Goal: Task Accomplishment & Management: Complete application form

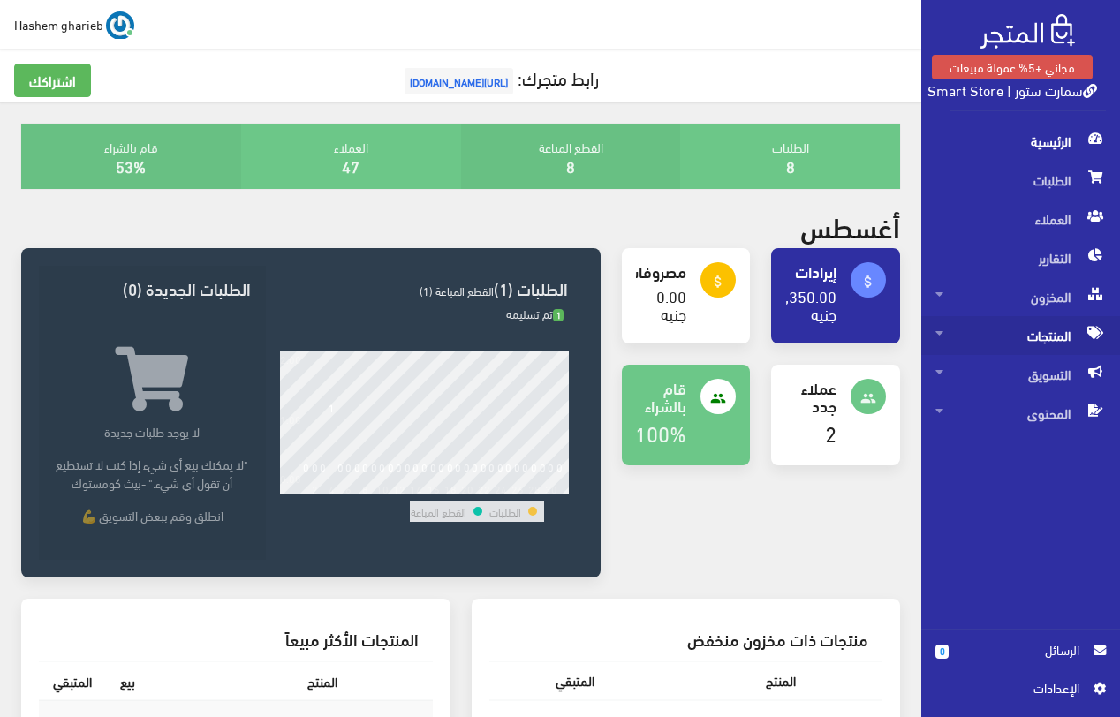
click at [1043, 341] on span "المنتجات" at bounding box center [1020, 335] width 170 height 39
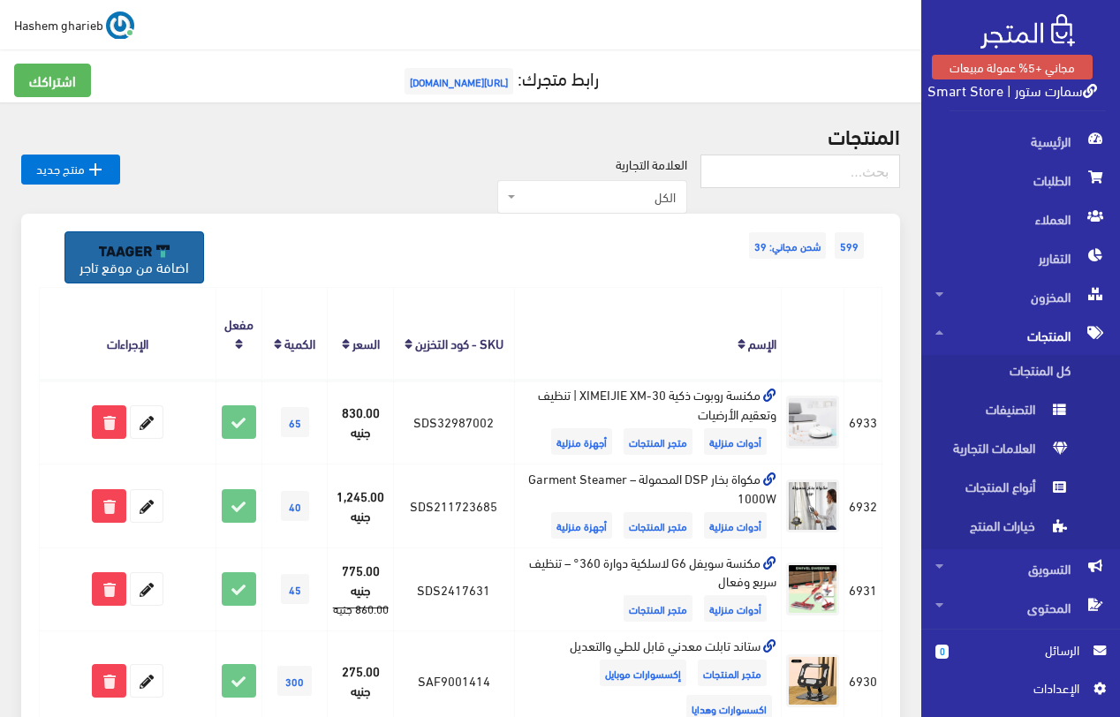
click at [144, 253] on img at bounding box center [134, 251] width 71 height 12
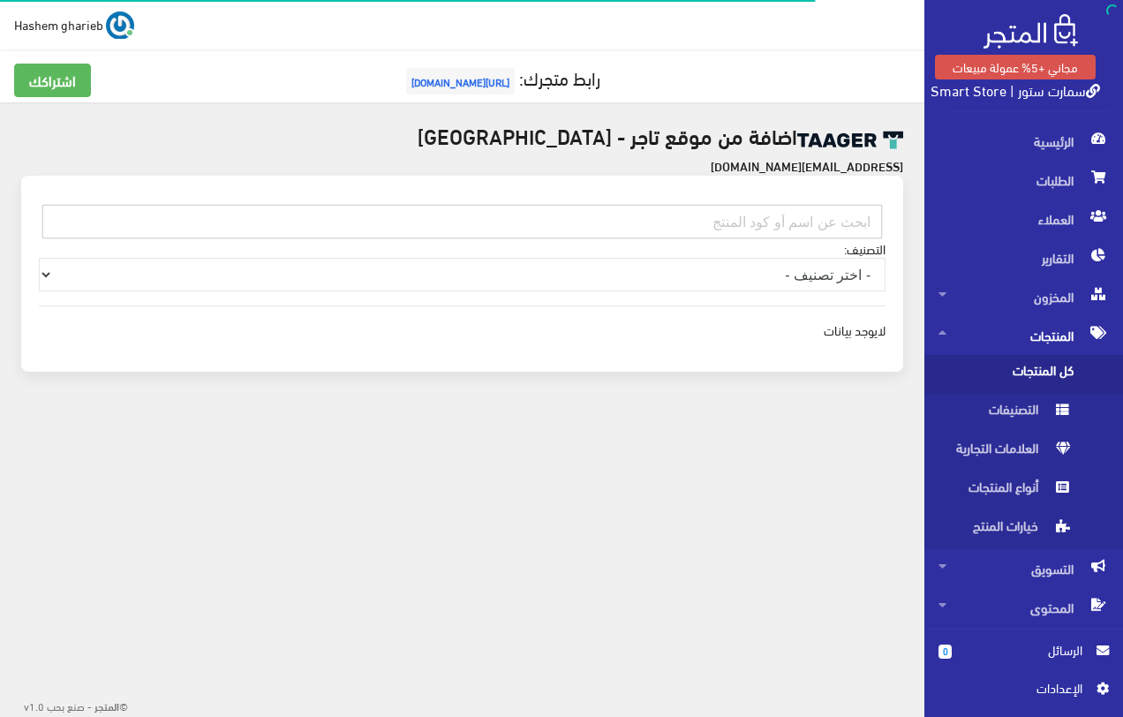
click at [684, 225] on input "text" at bounding box center [462, 222] width 840 height 34
paste input "EG010302AQ75"
type input "EG010302AQ75"
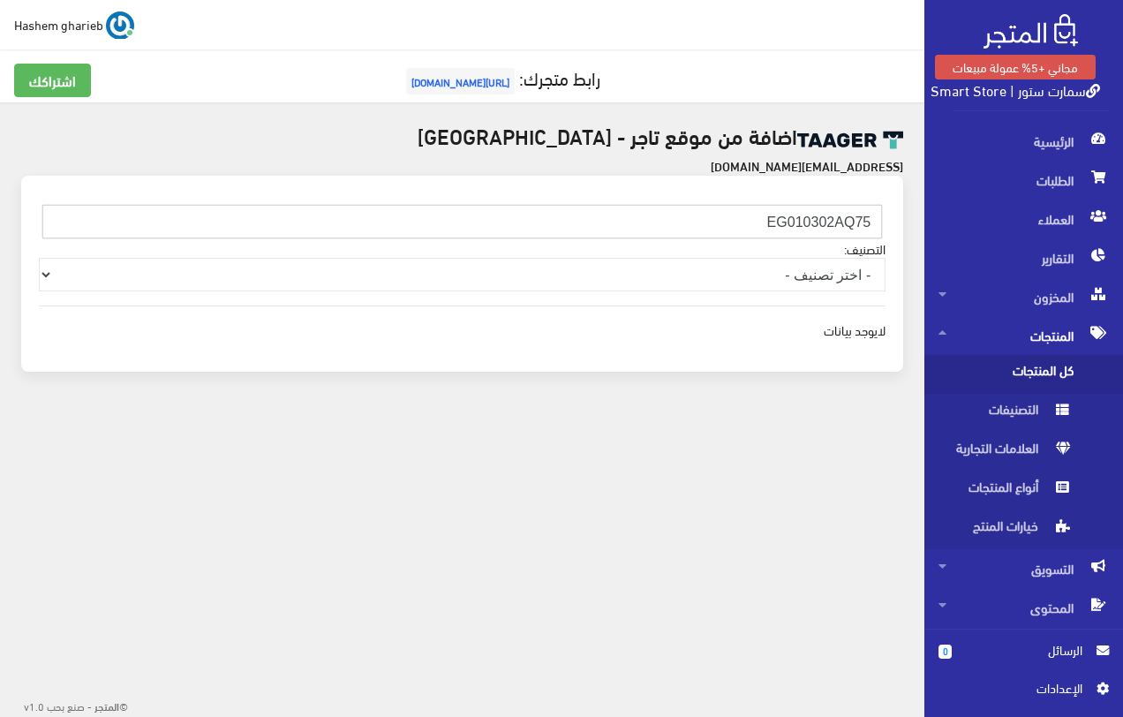
click at [679, 224] on input "EG010302AQ75" at bounding box center [462, 222] width 840 height 34
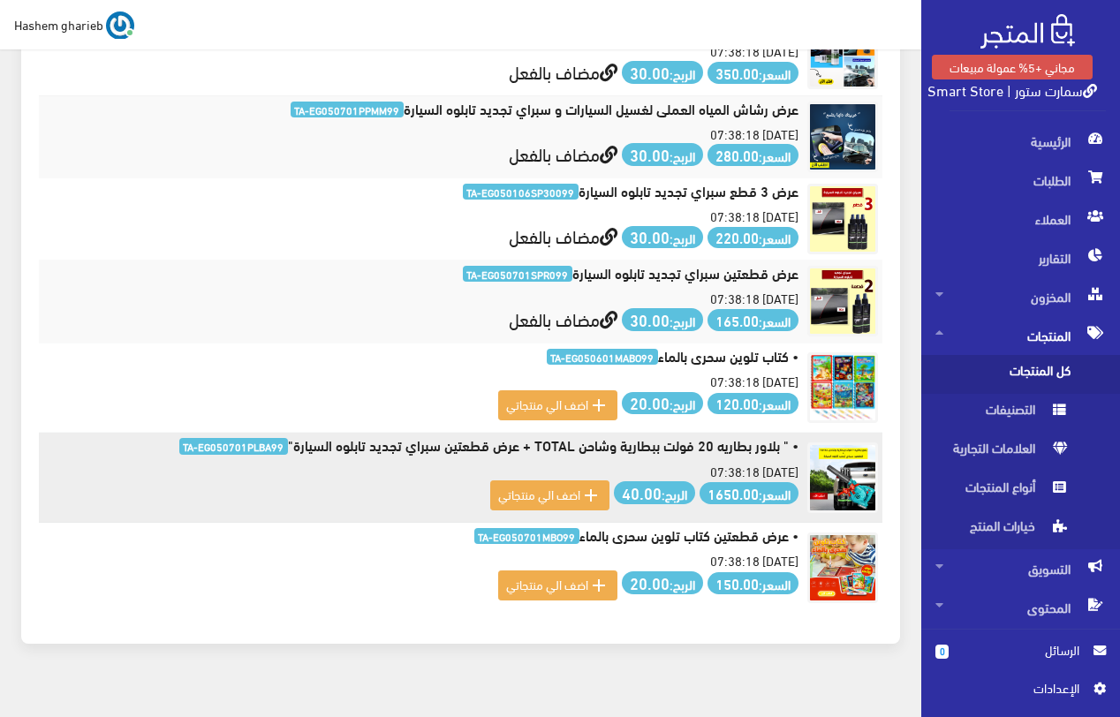
scroll to position [431, 0]
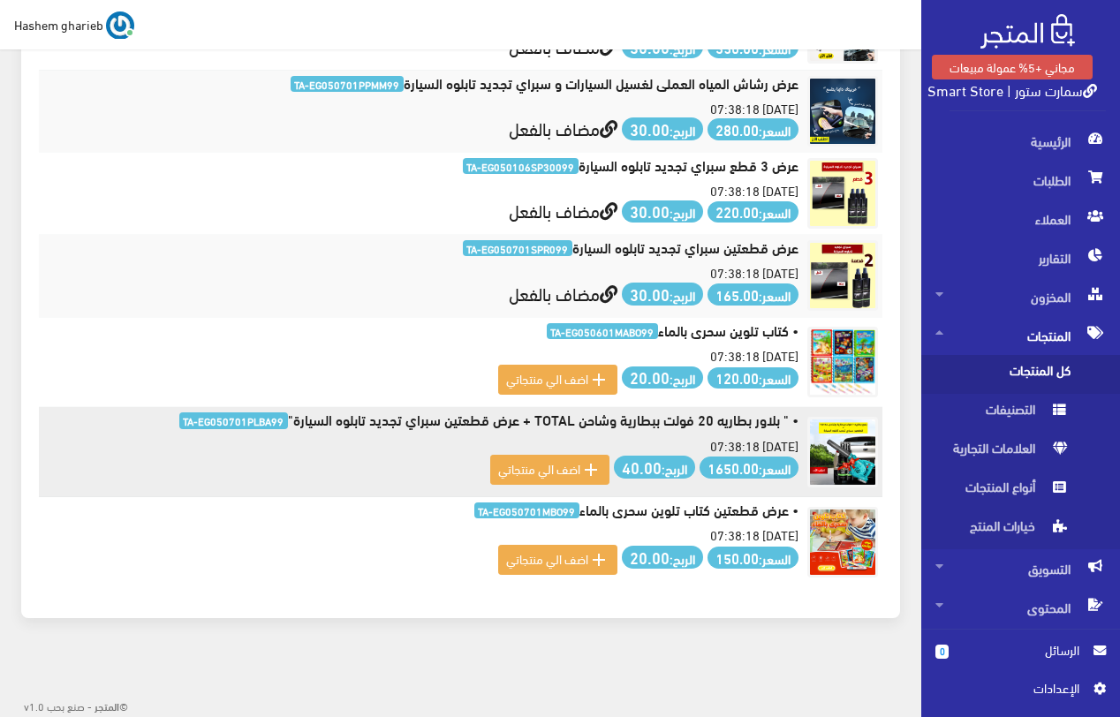
type input "تاب"
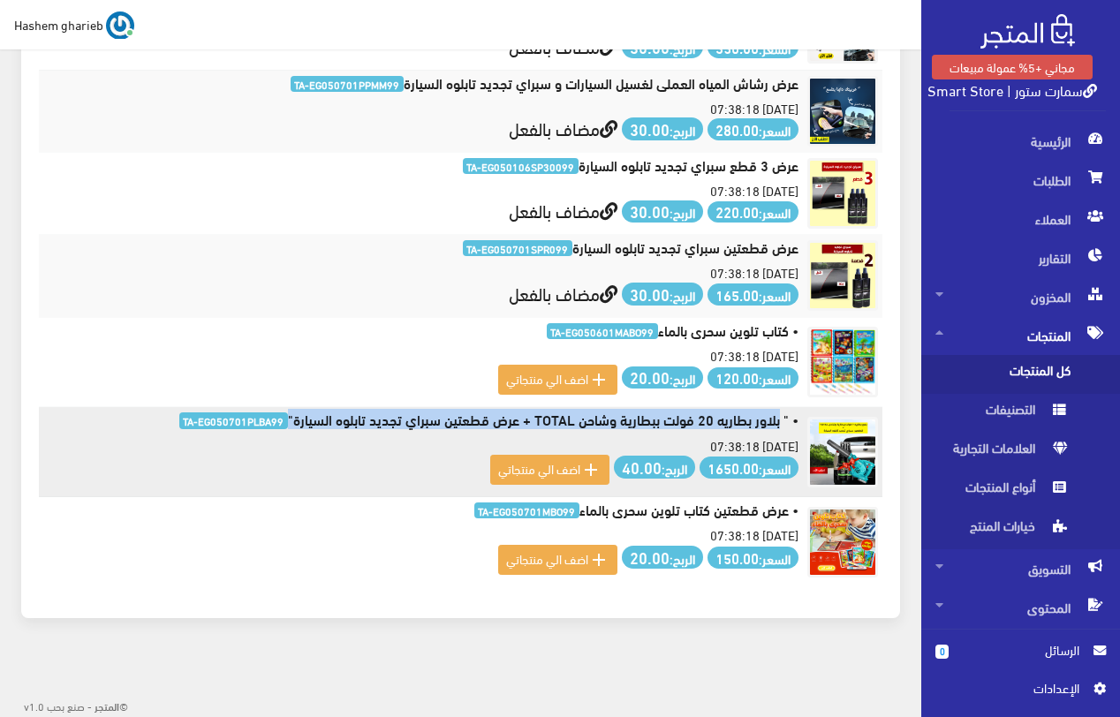
drag, startPoint x: 292, startPoint y: 416, endPoint x: 781, endPoint y: 424, distance: 489.2
click at [781, 424] on h6 "• " بلاور بطاريه 20 فولت ببطارية وشاحن TOTAL + عرض قطعتين سبراي تجديد تابلوه ال…" at bounding box center [420, 419] width 755 height 17
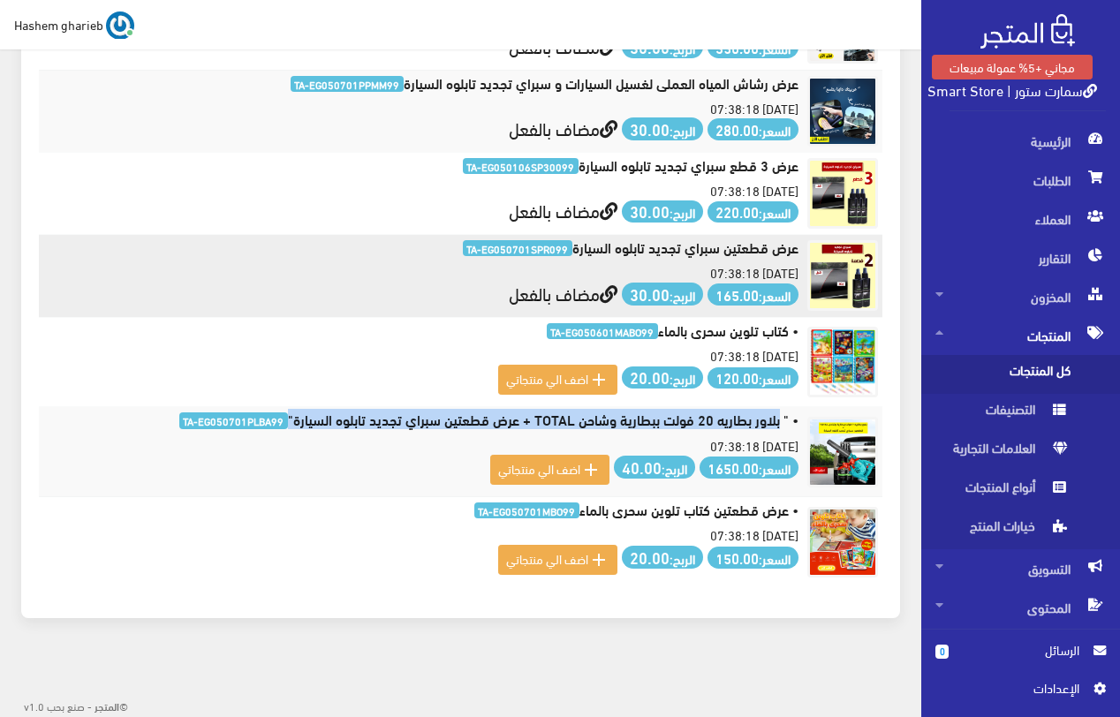
scroll to position [0, 0]
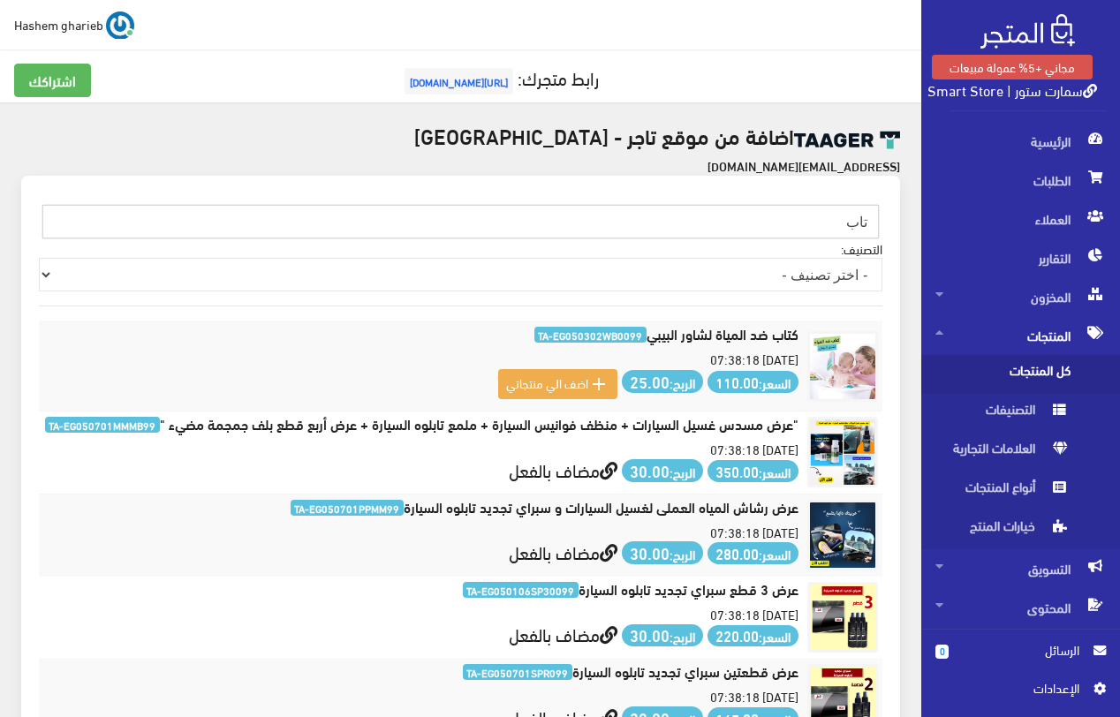
drag, startPoint x: 819, startPoint y: 222, endPoint x: 904, endPoint y: 200, distance: 87.6
click at [904, 200] on div "اضافة من موقع تاجر - مصر solution.technology007@gmail.com تاب" at bounding box center [460, 593] width 921 height 982
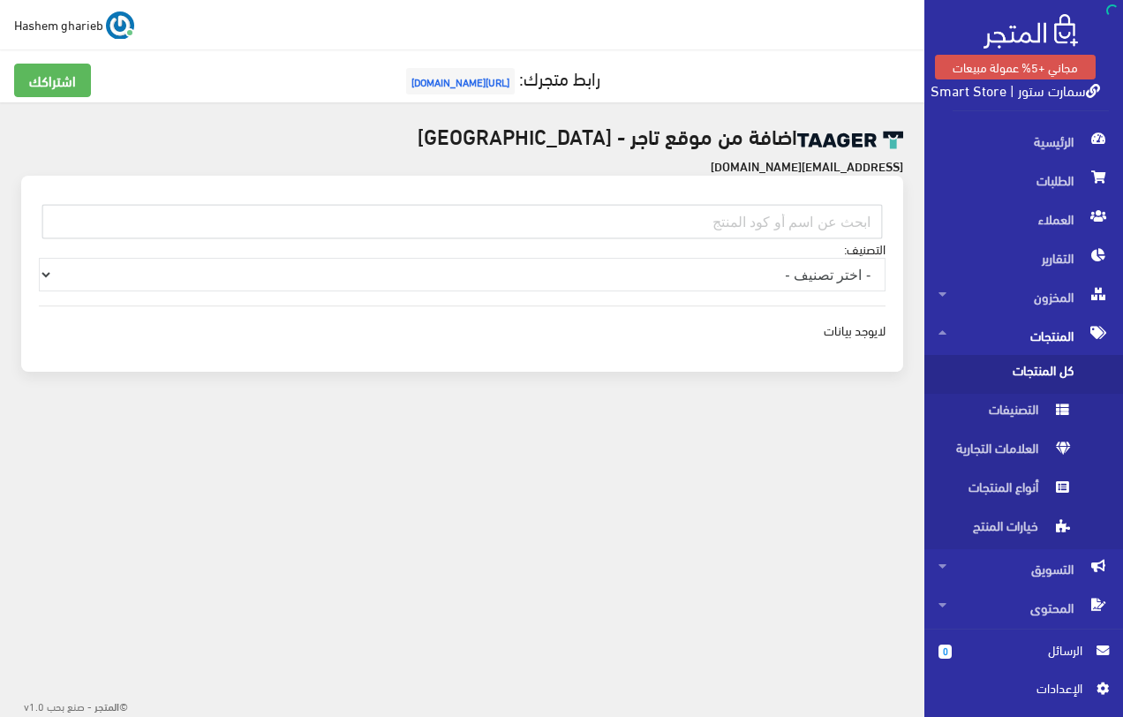
click at [1043, 365] on span "كل المنتجات" at bounding box center [1006, 374] width 134 height 39
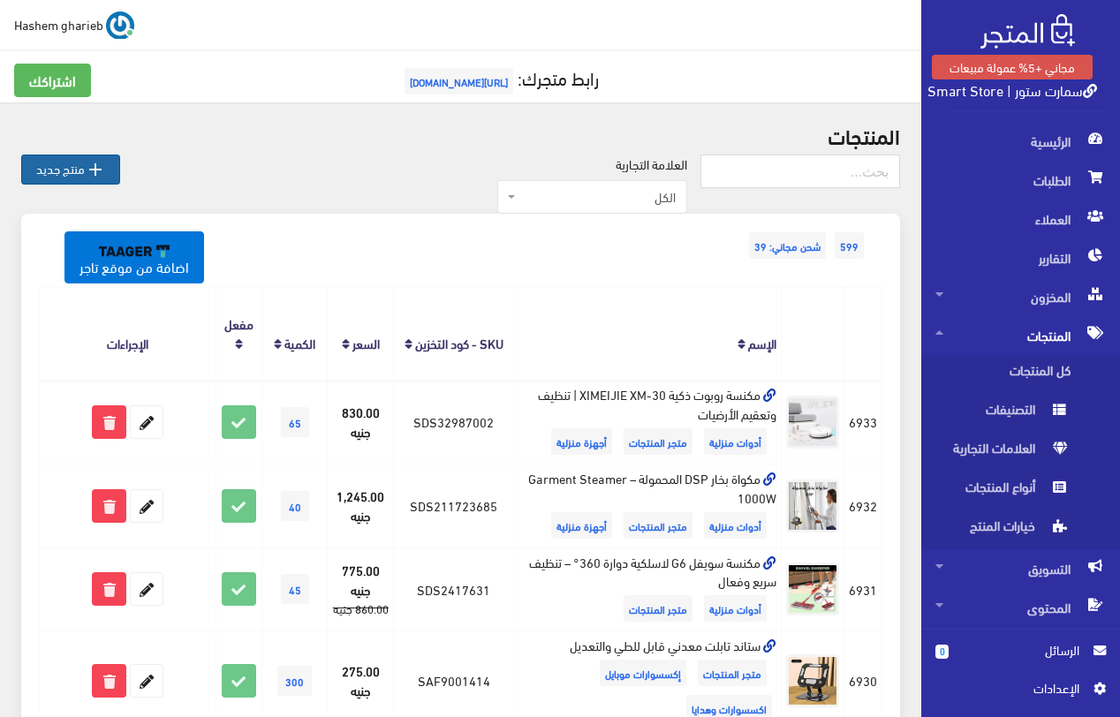
click at [90, 166] on icon "" at bounding box center [95, 169] width 21 height 21
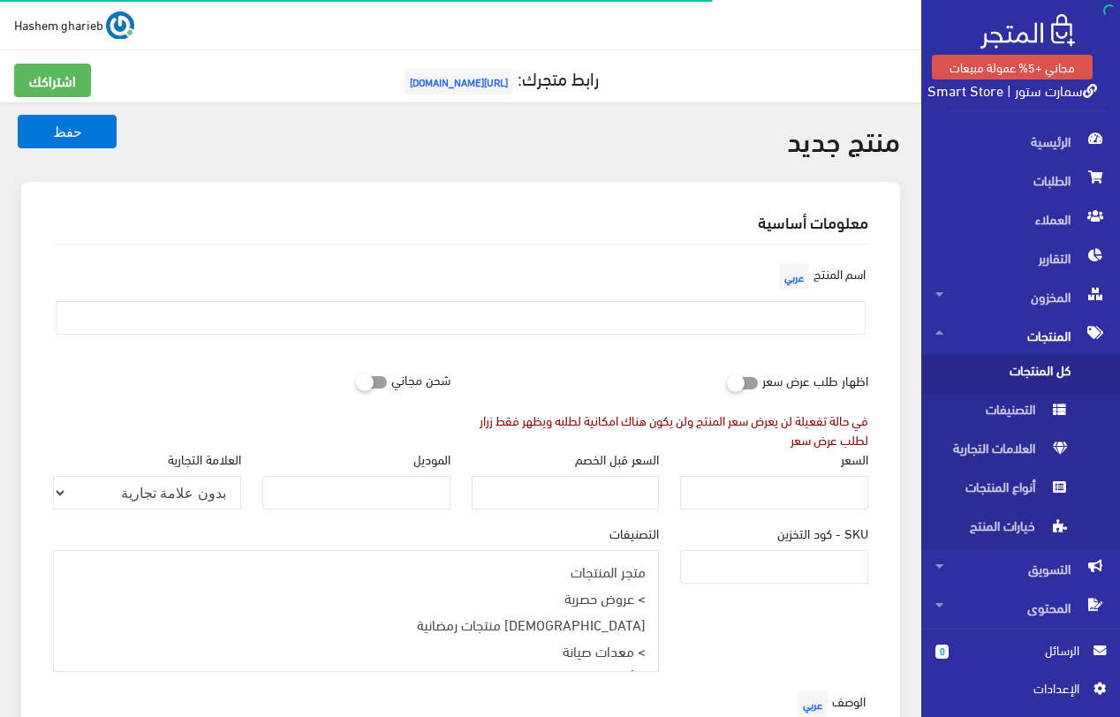
select select
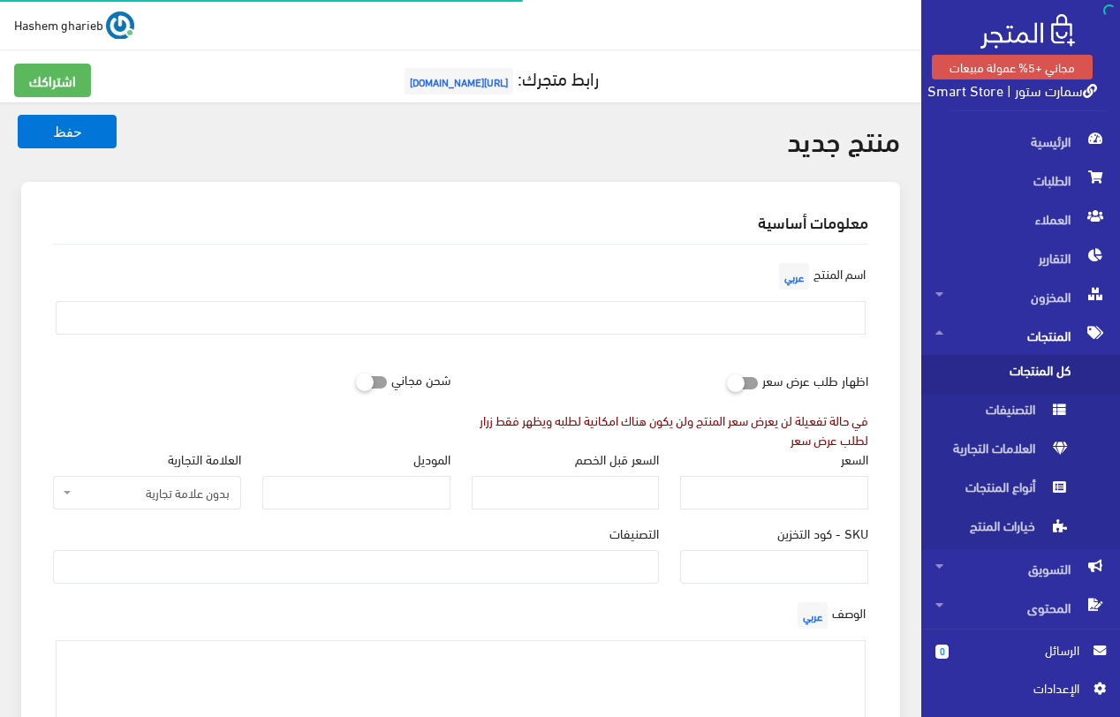
select select
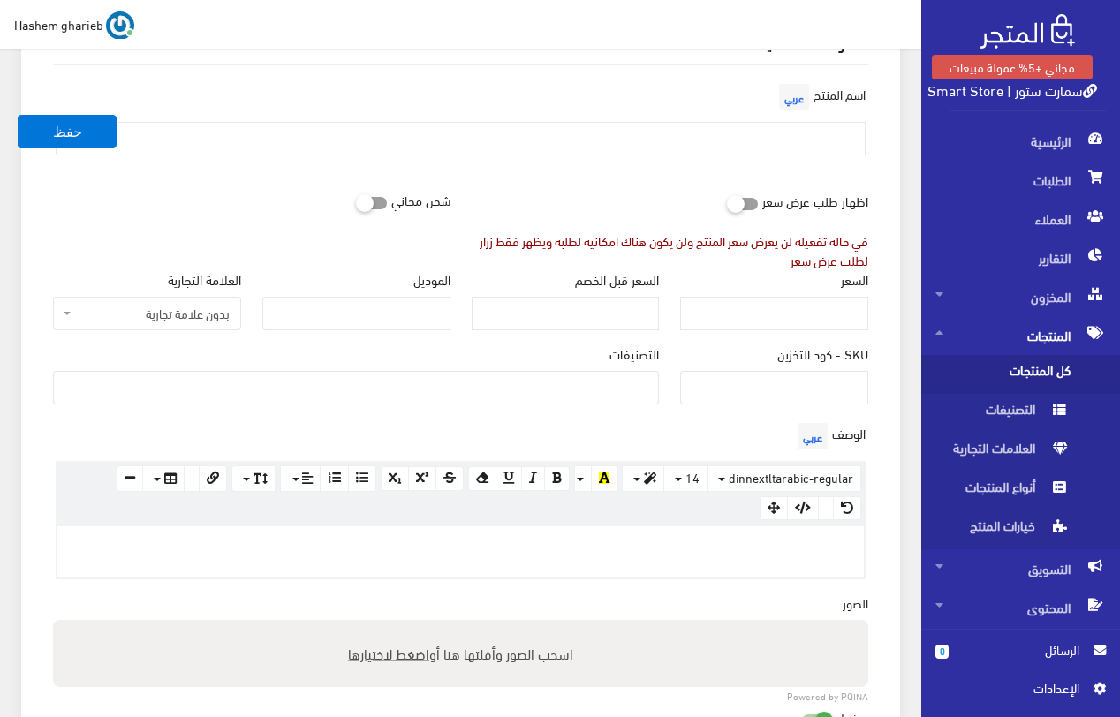
scroll to position [88, 0]
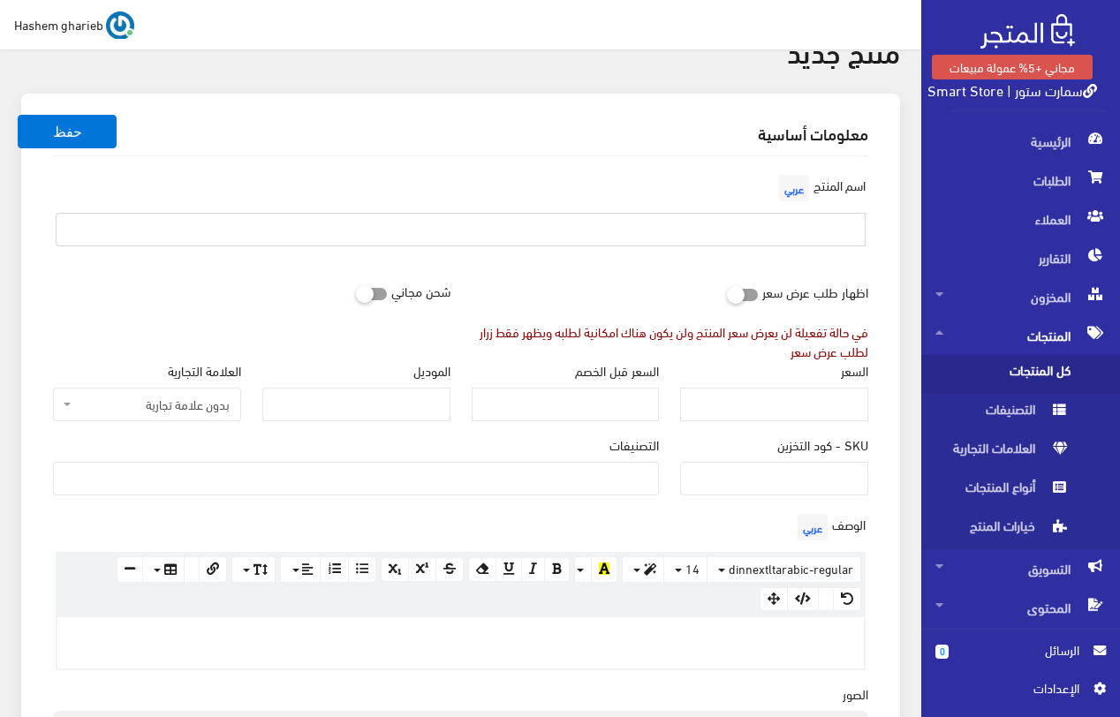
click at [756, 231] on input "text" at bounding box center [461, 230] width 810 height 34
paste input "تابلت Wintouch Q75X للأطفال | شاشة 7 بوصة + ألعاب تعليمية"
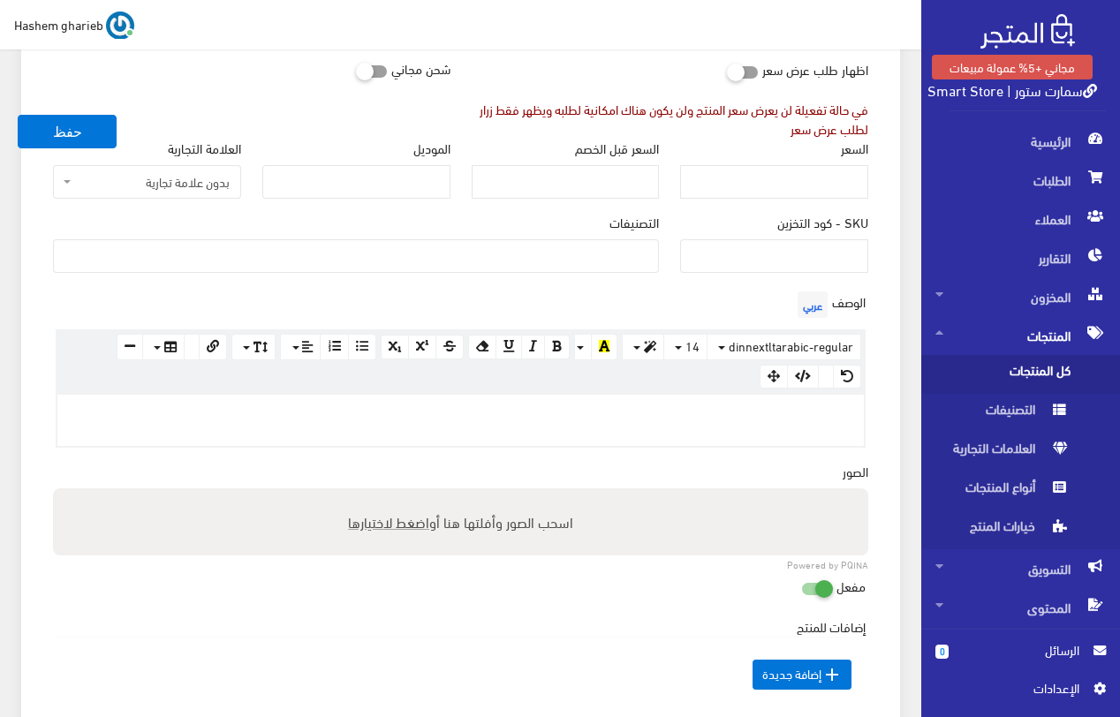
scroll to position [441, 0]
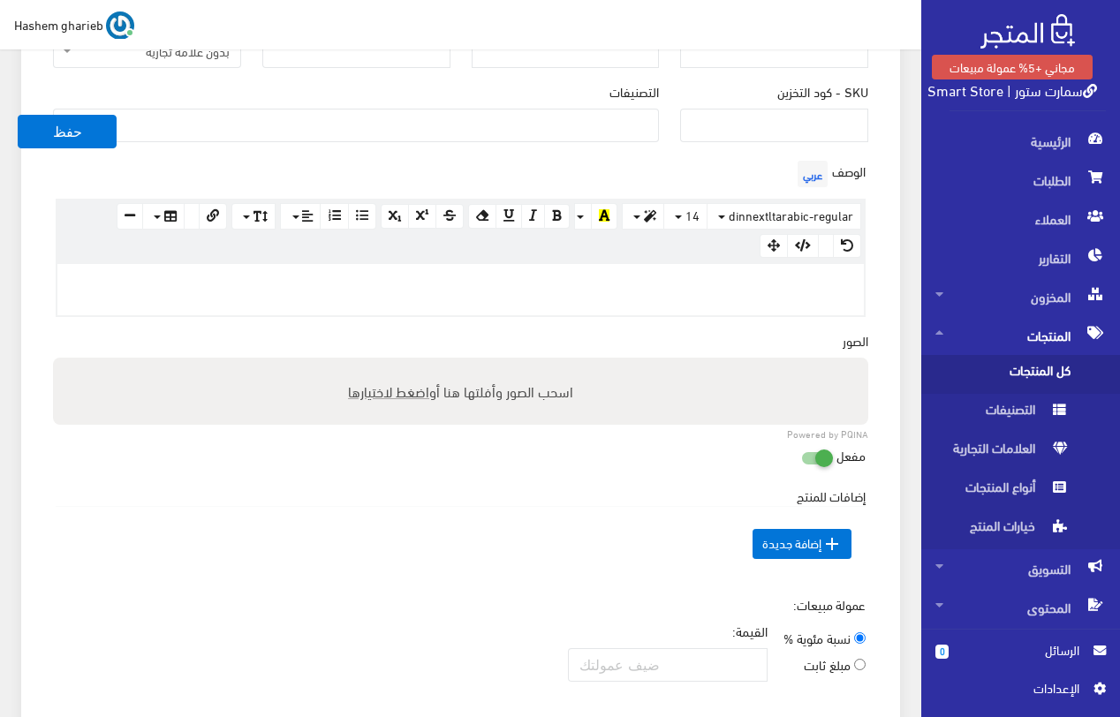
type input "تابلت Wintouch Q75X للأطفال | شاشة 7 بوصة + ألعاب تعليمية"
click at [798, 293] on div at bounding box center [460, 289] width 806 height 51
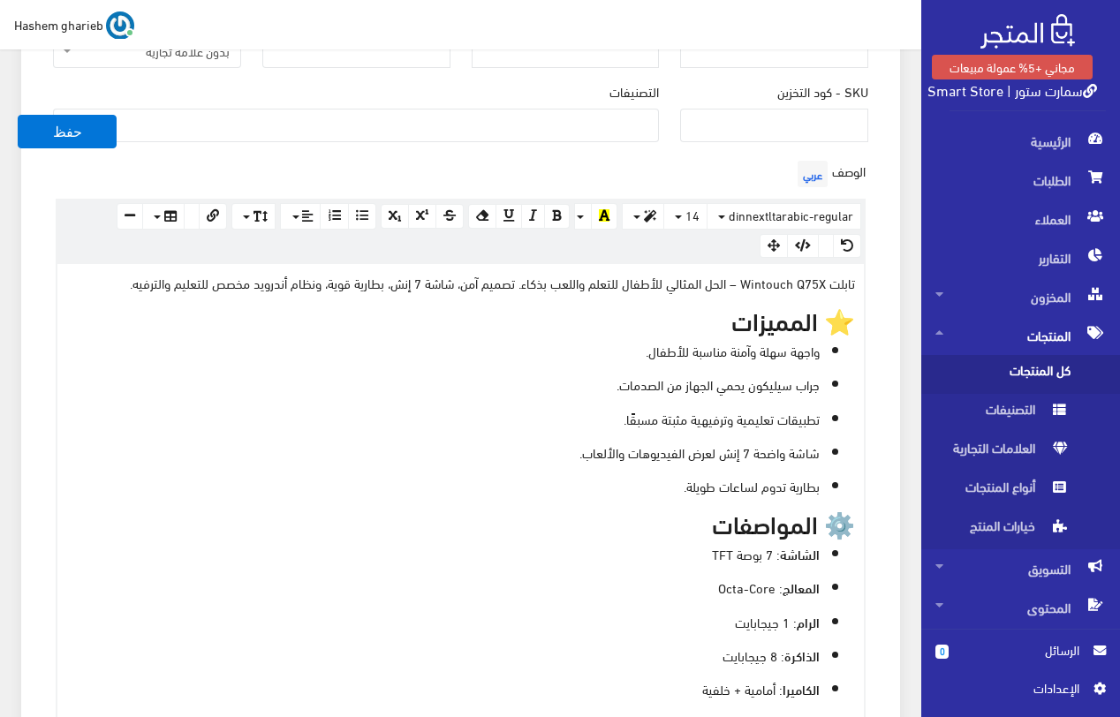
scroll to position [558, 0]
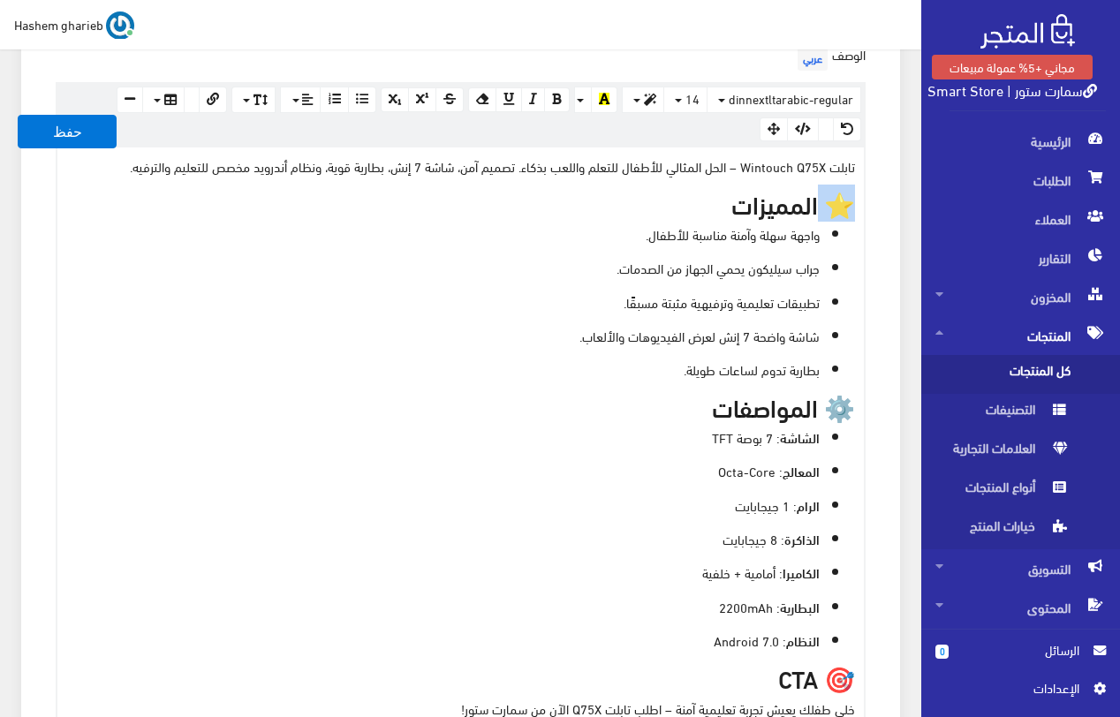
drag, startPoint x: 818, startPoint y: 201, endPoint x: 866, endPoint y: 204, distance: 48.6
click at [852, 200] on h3 "⭐ المميزات" at bounding box center [460, 203] width 788 height 27
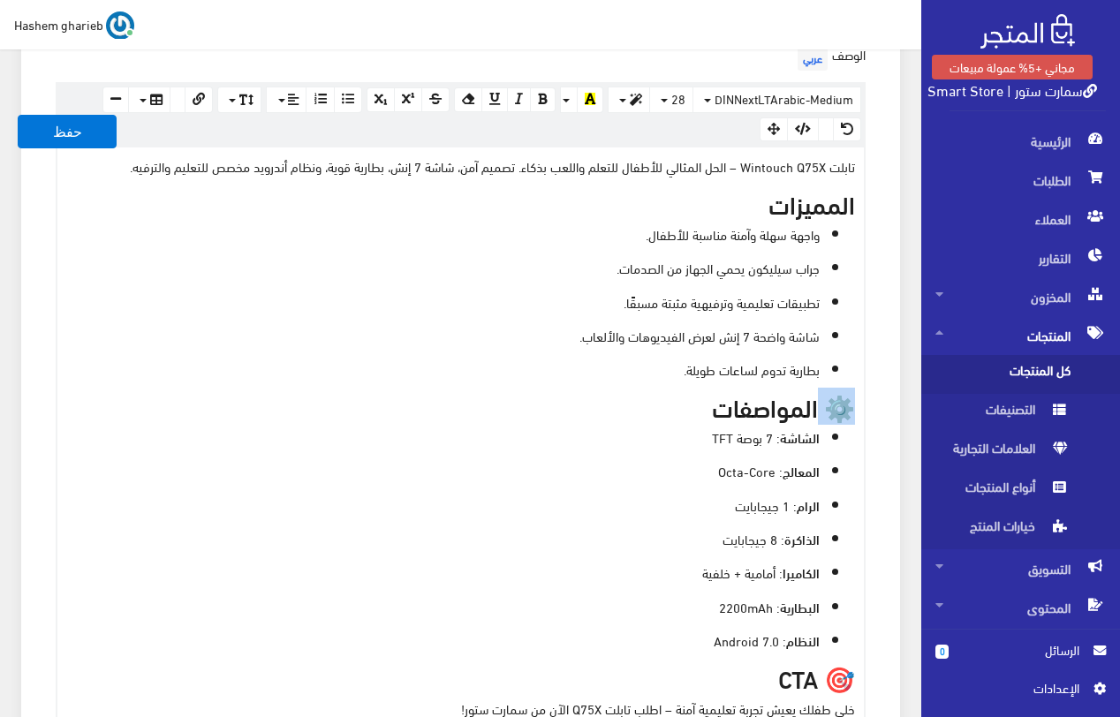
drag, startPoint x: 813, startPoint y: 404, endPoint x: 878, endPoint y: 403, distance: 64.5
click at [872, 403] on div "الوصف عربي × Insert Image Select from files Image URL Insert Image × Insert Lin…" at bounding box center [460, 391] width 836 height 703
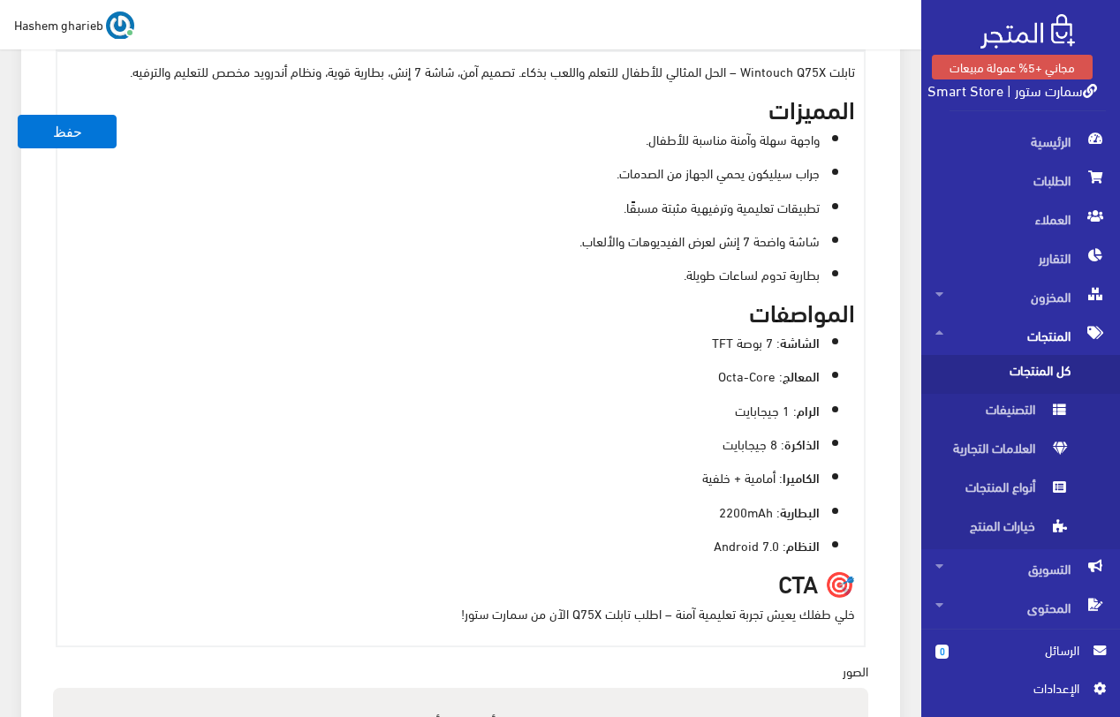
scroll to position [735, 0]
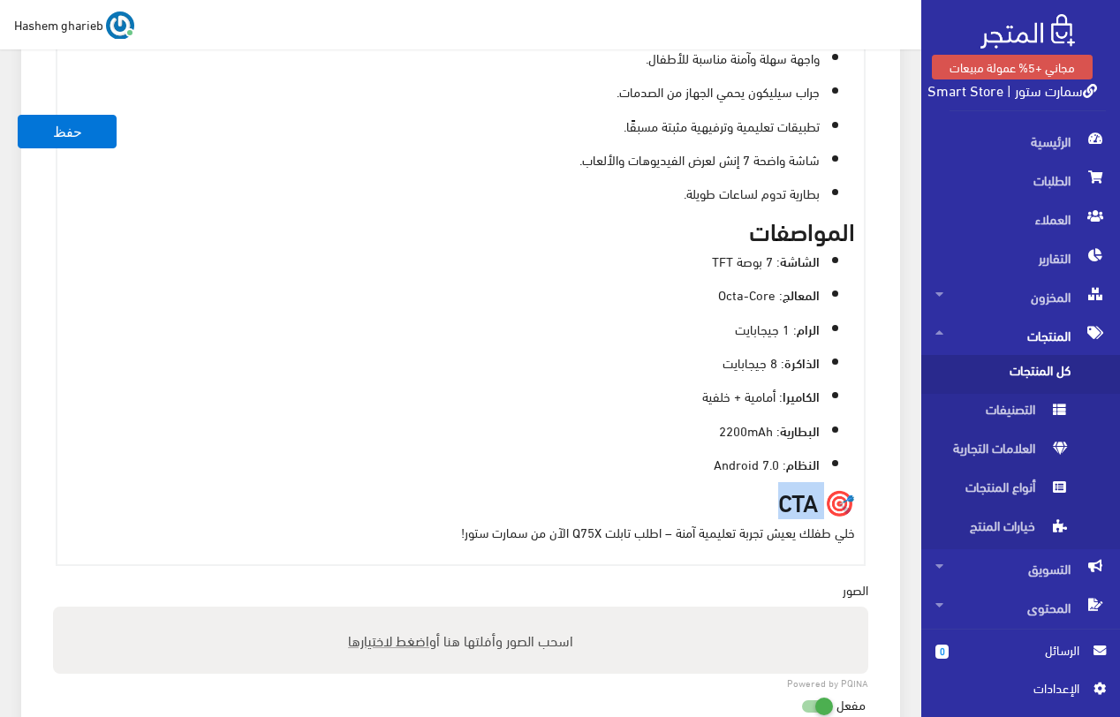
drag, startPoint x: 862, startPoint y: 530, endPoint x: 836, endPoint y: 511, distance: 31.6
click at [836, 511] on div "تابلت Wintouch Q75X – الحل المثالي للأطفال للتعلم واللعب بذكاء. تصميم آمن، شاشة…" at bounding box center [460, 267] width 806 height 593
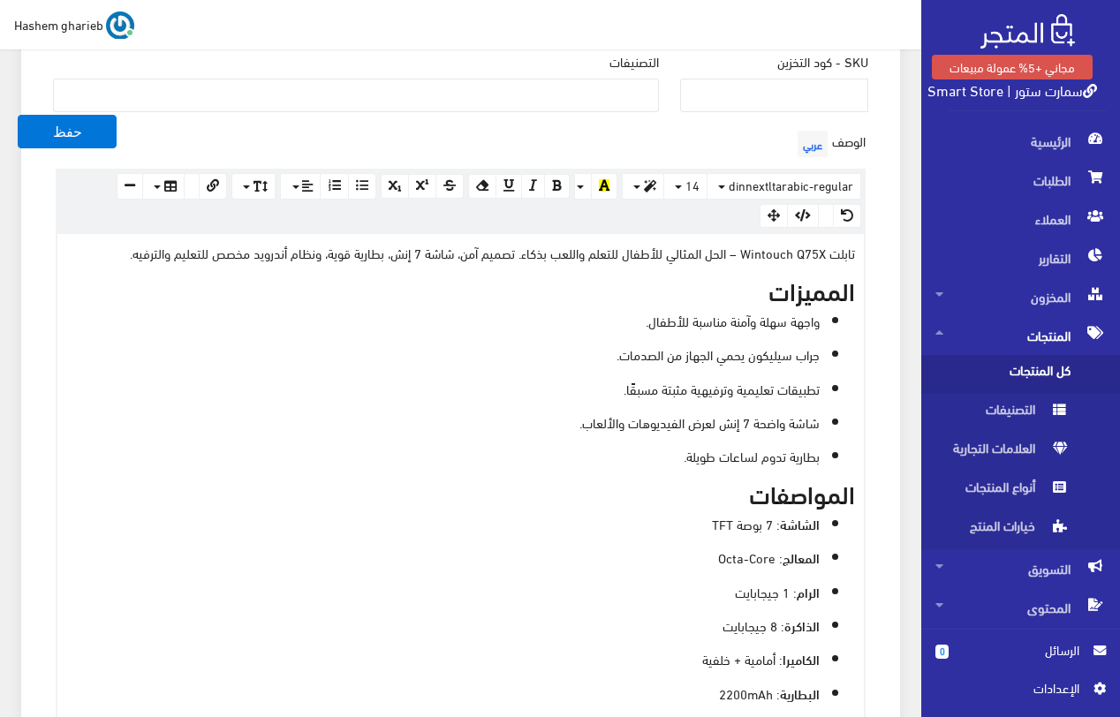
scroll to position [381, 0]
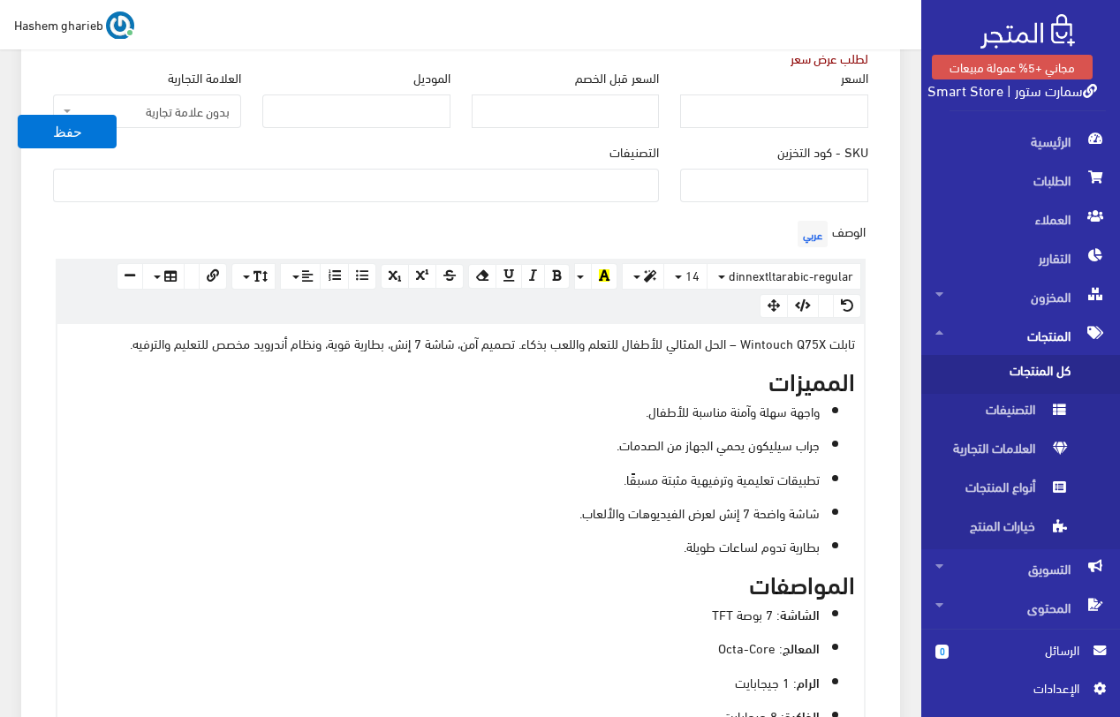
click at [587, 351] on p "تابلت Wintouch Q75X – الحل المثالي للأطفال للتعلم واللعب بذكاء. تصميم آمن، شاشة…" at bounding box center [460, 342] width 788 height 19
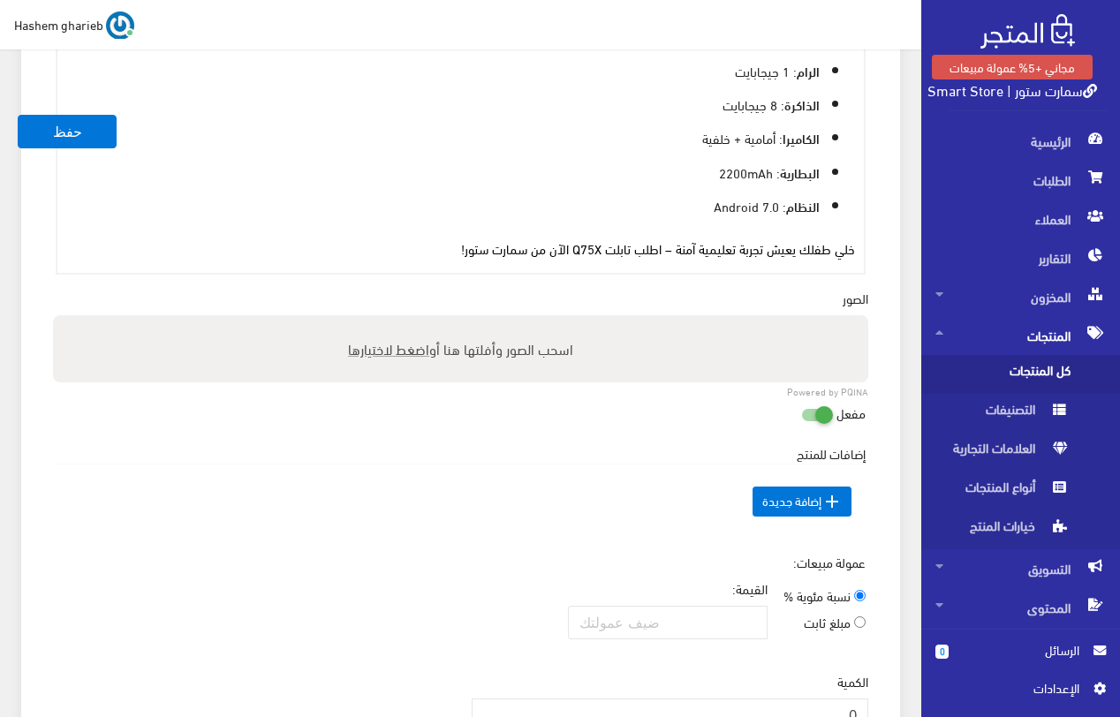
scroll to position [999, 0]
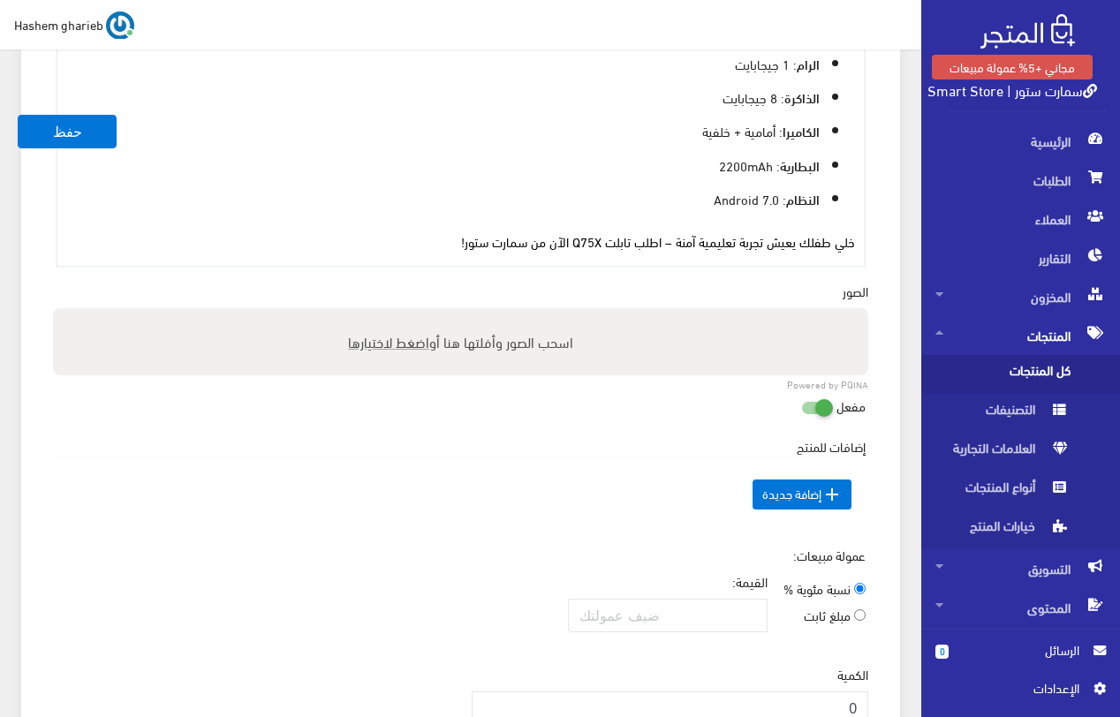
click at [366, 338] on span "اضغط لاختيارها" at bounding box center [388, 341] width 81 height 26
click at [366, 313] on input "اسحب الصور وأفلتها هنا أو اضغط لاختيارها" at bounding box center [460, 310] width 815 height 5
type input "C:\fakepath\android-7-tablet-for-kids-wintouch.jpg"
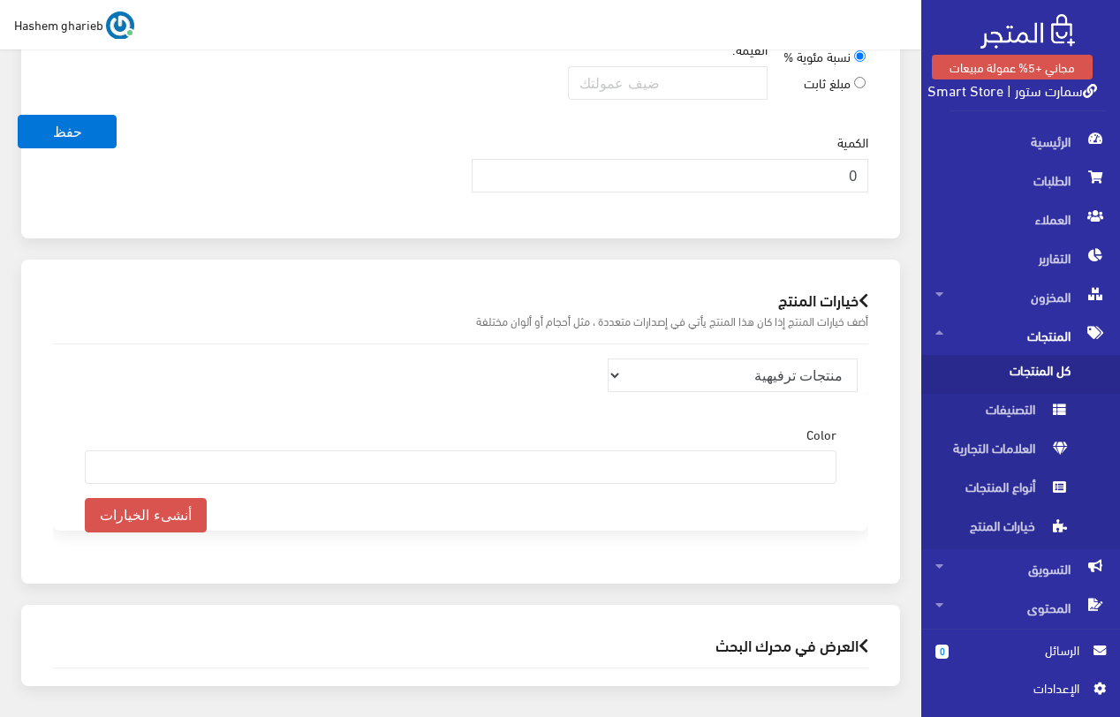
scroll to position [1685, 0]
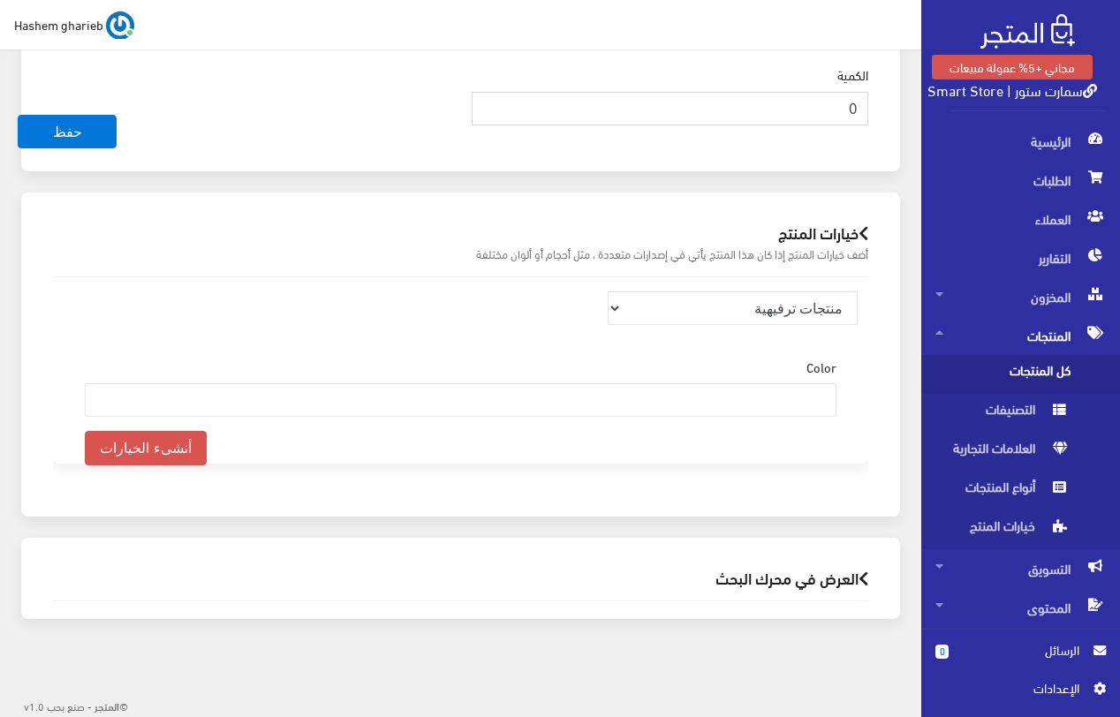
drag, startPoint x: 843, startPoint y: 102, endPoint x: 869, endPoint y: 102, distance: 25.6
click at [869, 102] on div "الكمية 0" at bounding box center [670, 102] width 418 height 74
type input "60"
click at [773, 305] on select "منتجات ترفيهية الكترونيات اكسسوارات الهواتف الصحة والجمال تحف ومقتنيات موضة وأز…" at bounding box center [732, 308] width 251 height 34
select select "26"
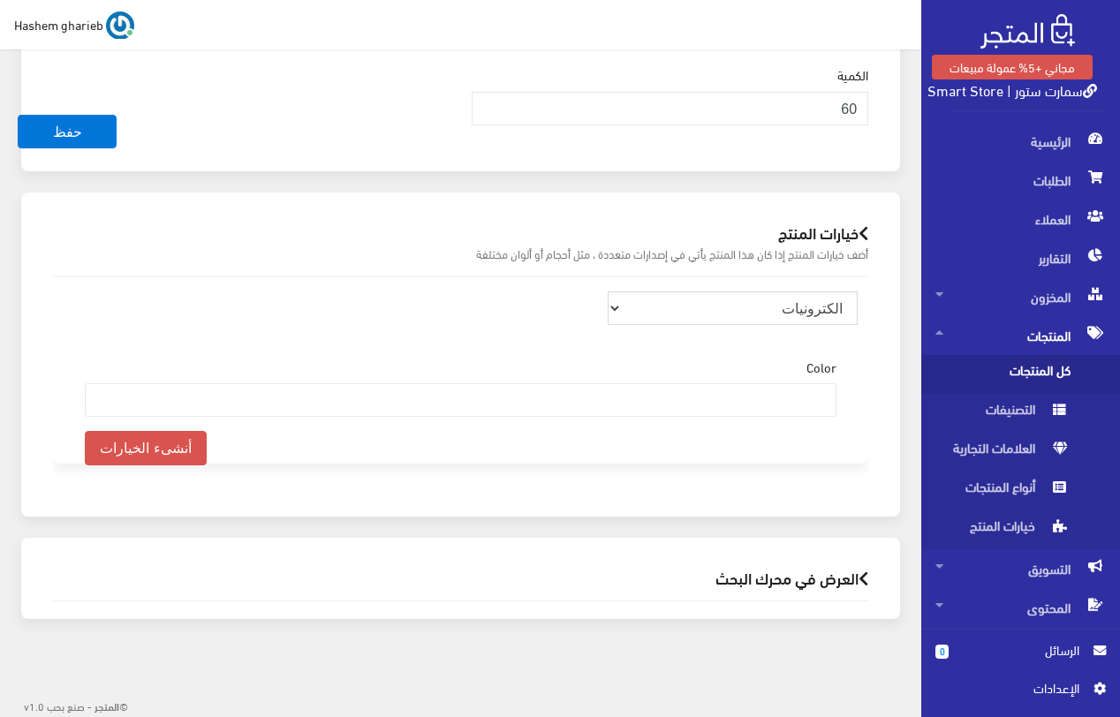
click at [607, 291] on select "منتجات ترفيهية الكترونيات اكسسوارات الهواتف الصحة والجمال تحف ومقتنيات موضة وأز…" at bounding box center [732, 308] width 251 height 34
select select
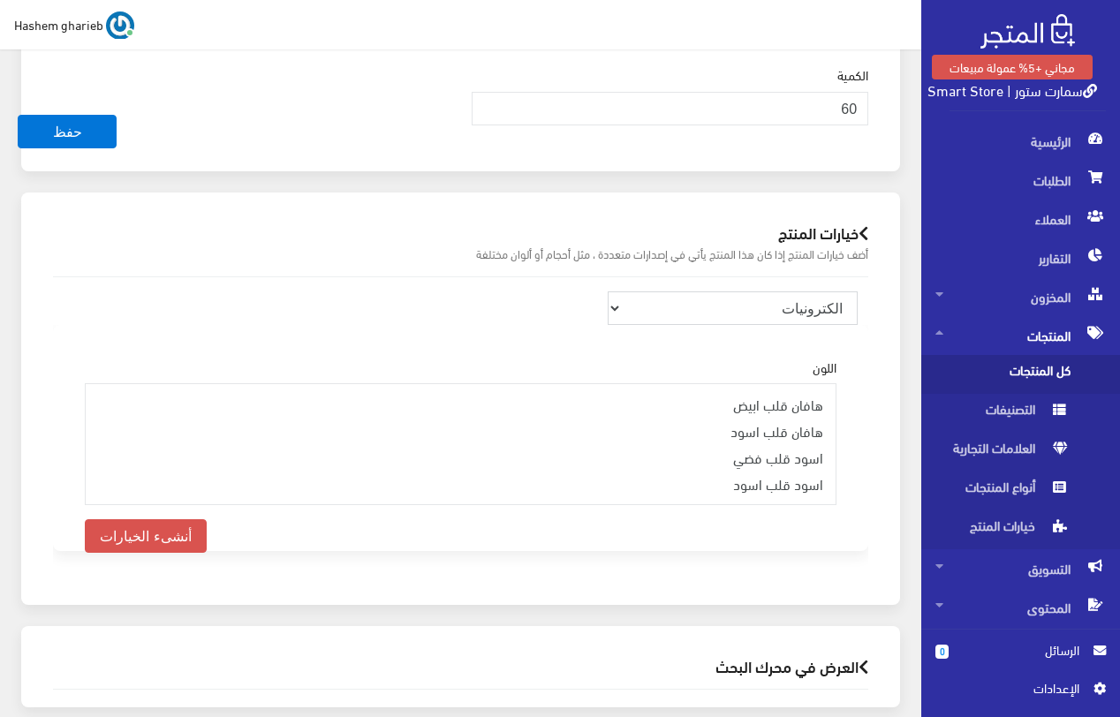
click at [785, 314] on select "منتجات ترفيهية الكترونيات اكسسوارات الهواتف الصحة والجمال تحف ومقتنيات موضة وأز…" at bounding box center [732, 308] width 251 height 34
click at [900, 398] on div "خيارات المنتج أضف خيارات المنتج إذا كان هذا المنتج يأتي في إصدارات متعددة ، مثل…" at bounding box center [460, 397] width 878 height 411
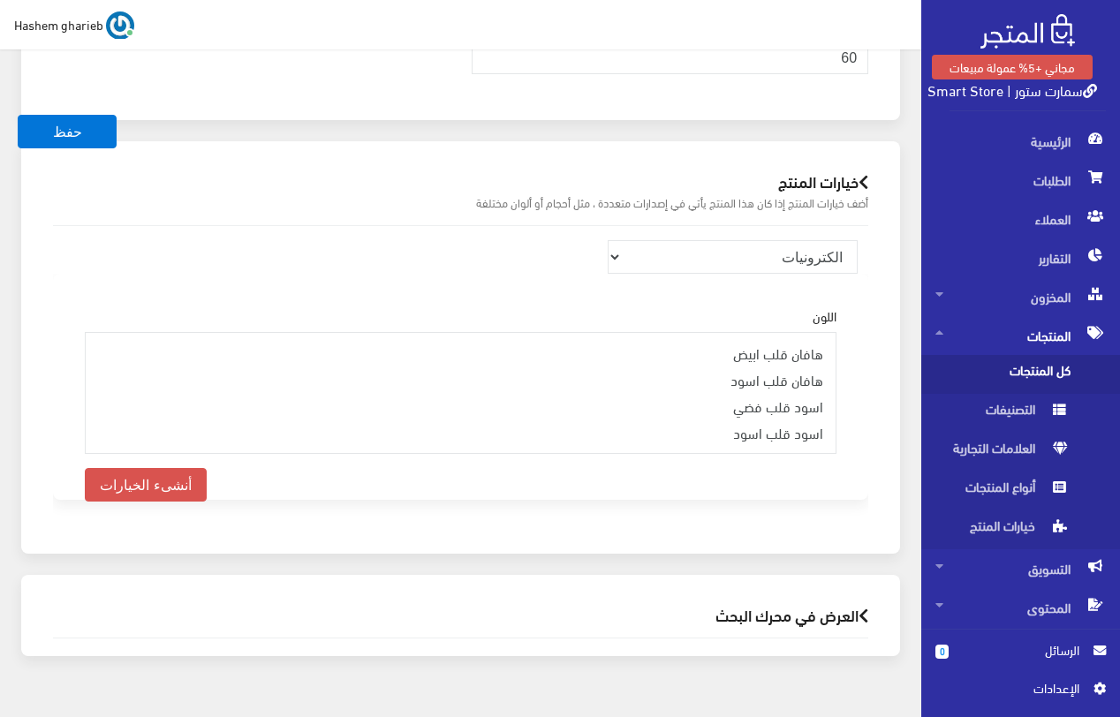
scroll to position [1751, 0]
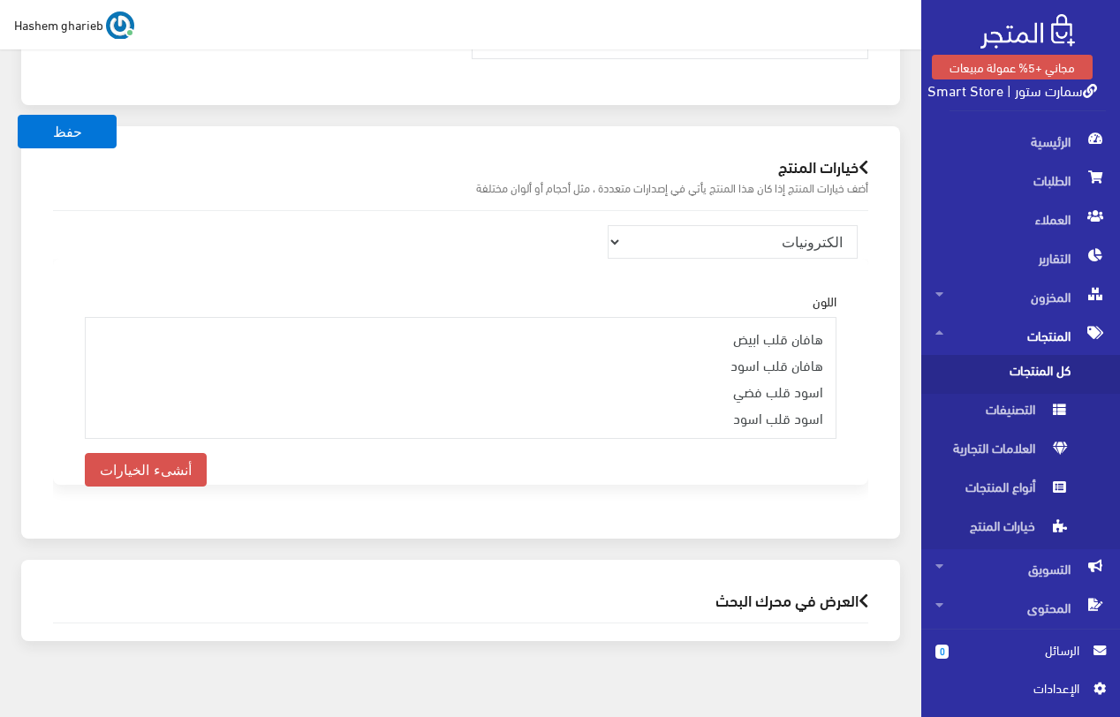
click at [792, 592] on h2 "العرض في محرك البحث" at bounding box center [460, 600] width 815 height 17
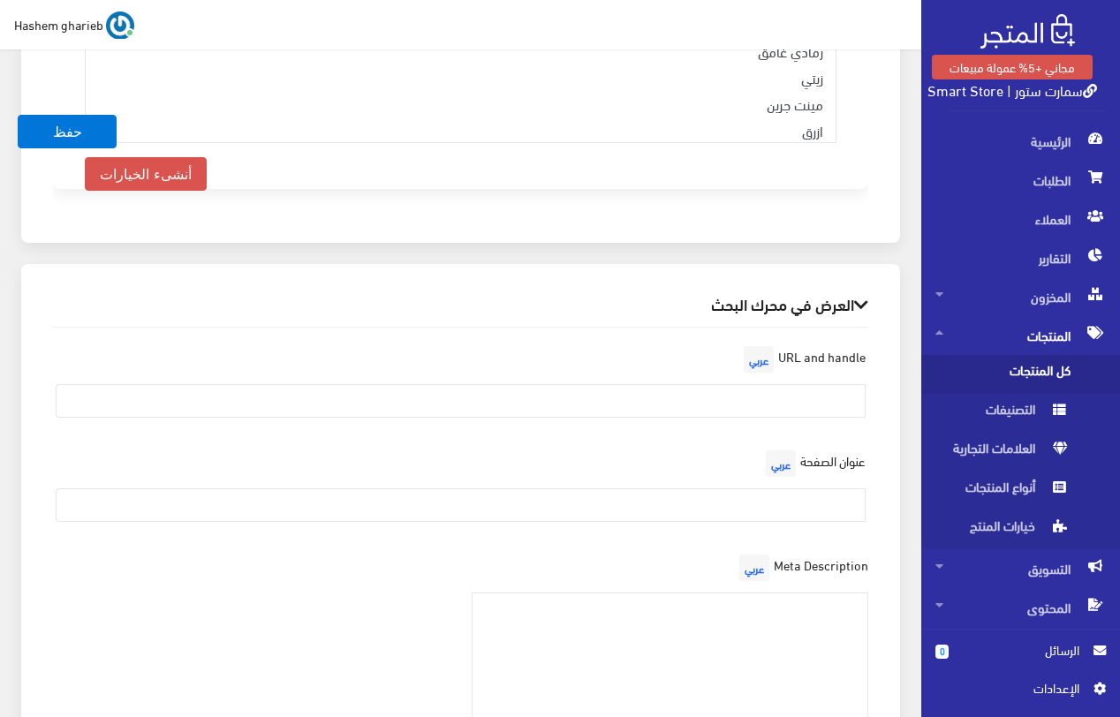
scroll to position [2104, 0]
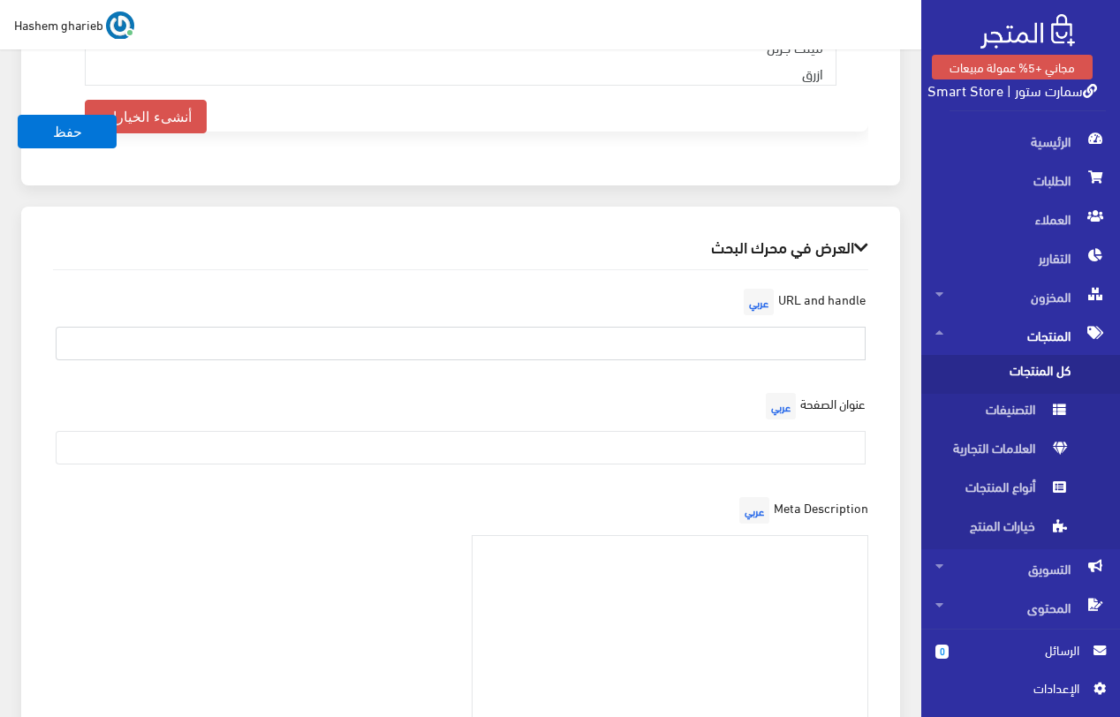
click at [841, 327] on input "text" at bounding box center [461, 344] width 810 height 34
paste input "Wintouch Q75X"
drag, startPoint x: 767, startPoint y: 320, endPoint x: 752, endPoint y: 320, distance: 15.0
click at [752, 327] on input "Wintouch Q75X" at bounding box center [461, 344] width 810 height 34
click at [826, 327] on input "wintouch Q75X" at bounding box center [461, 344] width 810 height 34
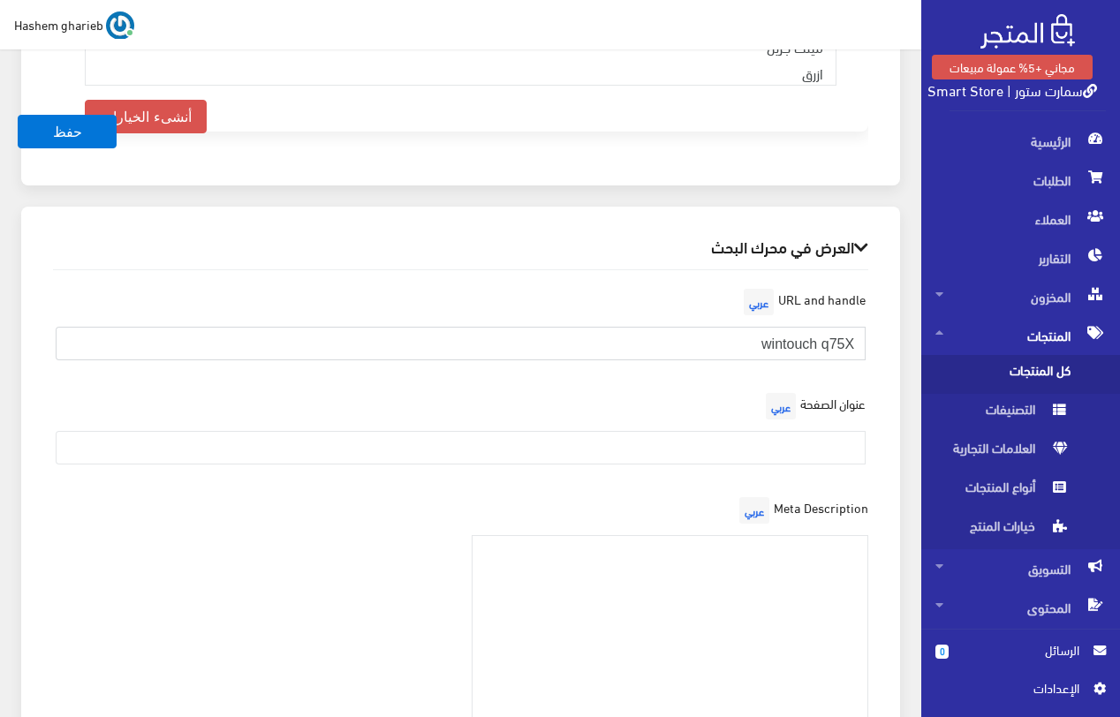
click at [854, 327] on input "wintouch q75X" at bounding box center [461, 344] width 810 height 34
click at [830, 327] on input "wintouch q75x" at bounding box center [461, 344] width 810 height 34
click at [677, 327] on input "wintouch-q75x" at bounding box center [461, 344] width 810 height 34
type input "wintouch-q75x-pro-tablet"
click at [739, 406] on div "عنوان الصفحة عربي" at bounding box center [460, 433] width 836 height 90
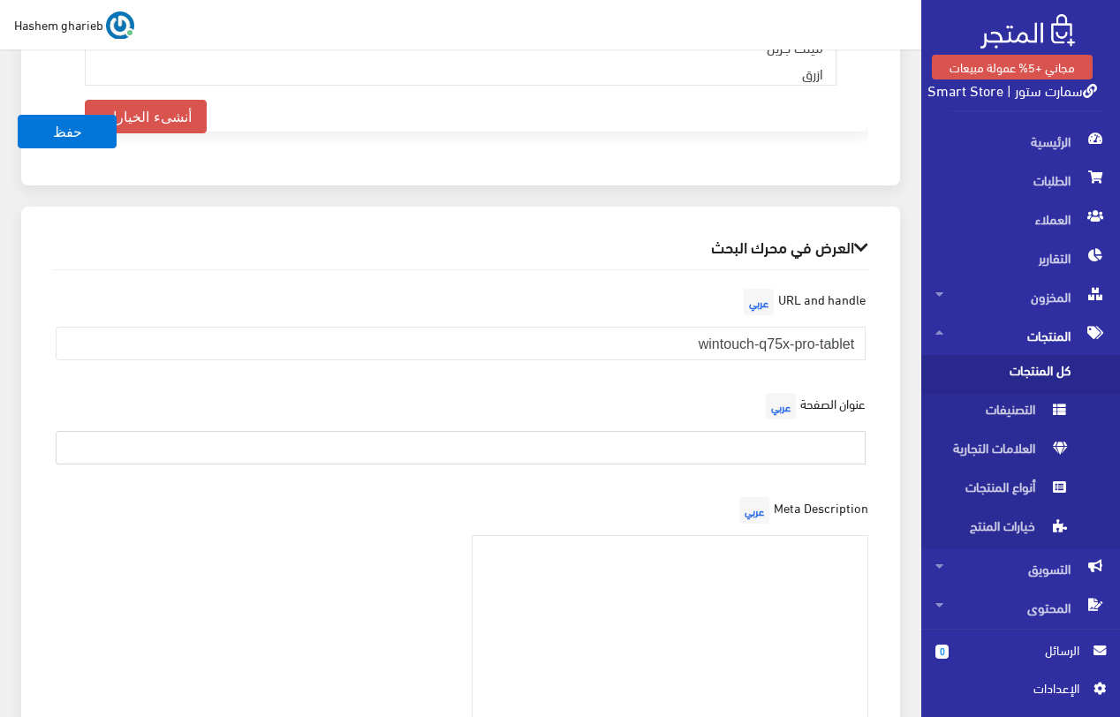
click at [739, 431] on input "text" at bounding box center [461, 448] width 810 height 34
paste input "تابلت Wintouch Q75X للأطفال | شاشة 7 بوصة + ألعاب تعليمية"
type input "تابلت Wintouch Q75X للأطفال | شاشة 7 بوصة + ألعاب تعليمية"
click at [820, 535] on textarea at bounding box center [669, 631] width 397 height 193
paste textarea "وفر لأطفالك تابلت Q75X من Wintouch مع شاشة 7 إنش، بطارية قوية، ونظام أندرويد آم…"
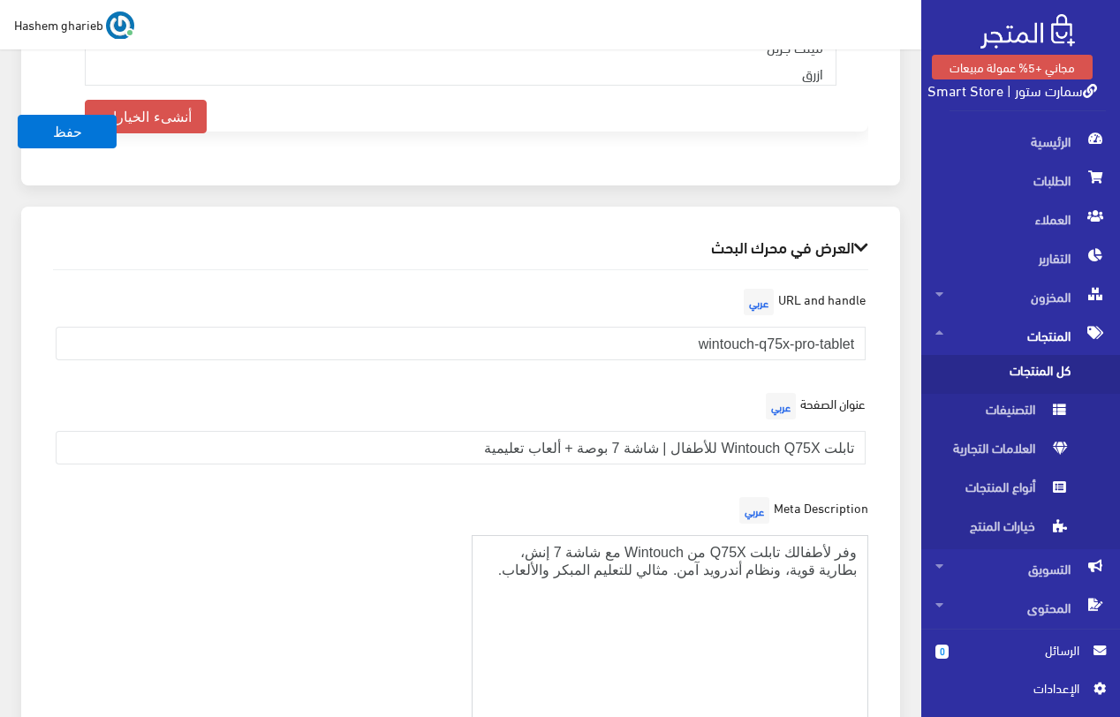
type textarea "وفر لأطفالك تابلت Q75X من Wintouch مع شاشة 7 إنش، بطارية قوية، ونظام أندرويد آم…"
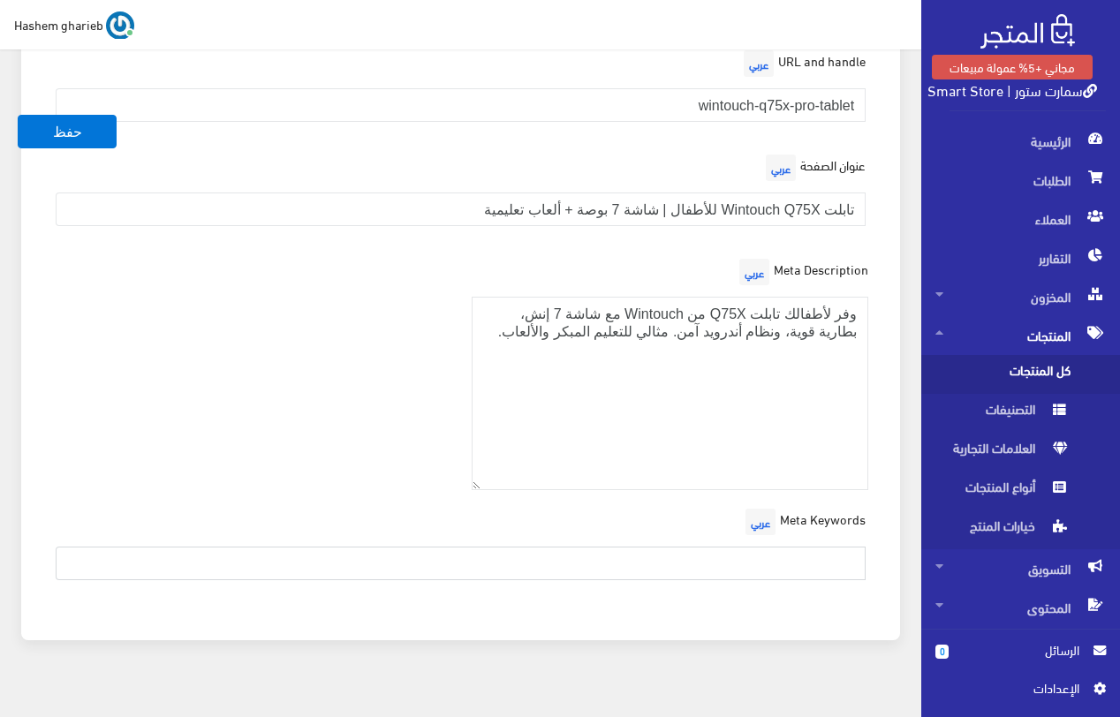
click at [774, 547] on input "text" at bounding box center [461, 564] width 810 height 34
paste input "تابلت ذكي للأطفال، تابلت Q75 سمارت، تابلت Wintouch، تابلت آمن للأطفال"
type input "تابلت ذكي للأطفال، تابلت Q75 سمارت، تابلت Wintouch، تابلت آمن للأطفال"
click at [277, 369] on div "Meta Description عربي وفر لأطفالك تابلت Q75X من Wintouch مع شاشة 7 إنش، بطارية …" at bounding box center [460, 379] width 836 height 250
drag, startPoint x: 449, startPoint y: 185, endPoint x: 911, endPoint y: 191, distance: 461.8
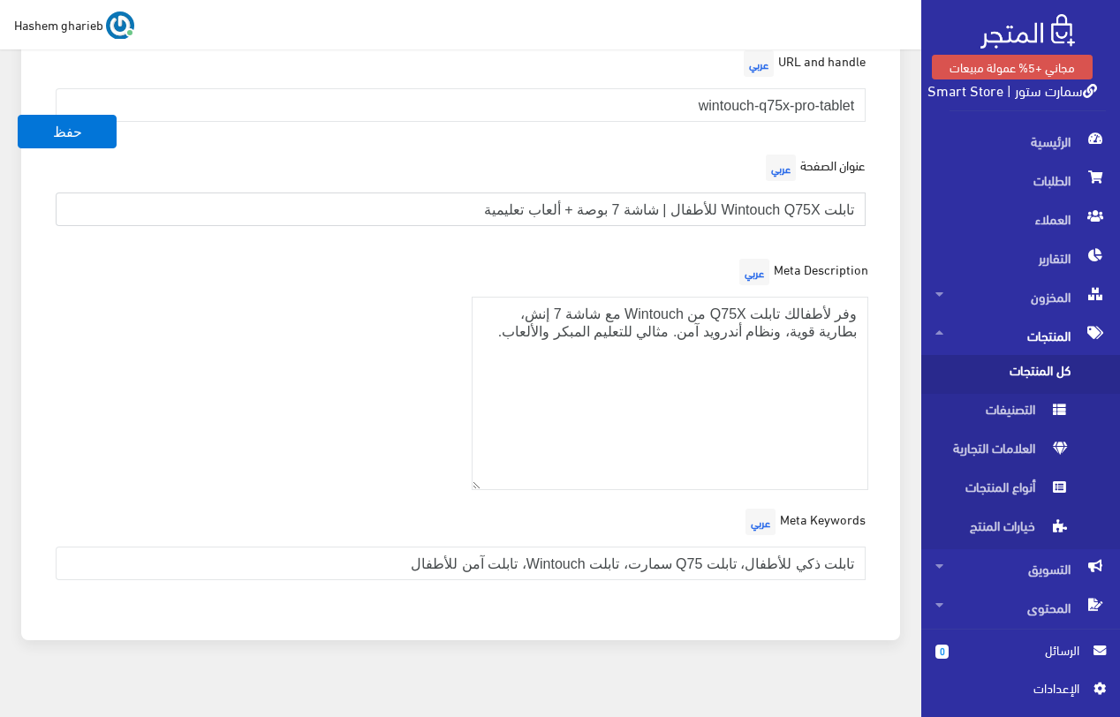
click at [906, 188] on div "العرض في محرك البحث URL and handle عربي wintouch-q75x-pro-tablet عنوان الصفحة ع…" at bounding box center [461, 314] width 900 height 693
paste input "– 7 بوصة تعليم وألعاب وترفيه آمن | أفضل سعر"
type input "تابلت Wintouch Q75X للأطفال – 7 بوصة تعليم وألعاب وترفيه آمن | أفضل سعر"
click at [301, 547] on input "تابلت ذكي للأطفال، تابلت Q75 سمارت، تابلت Wintouch، تابلت آمن للأطفال" at bounding box center [461, 564] width 810 height 34
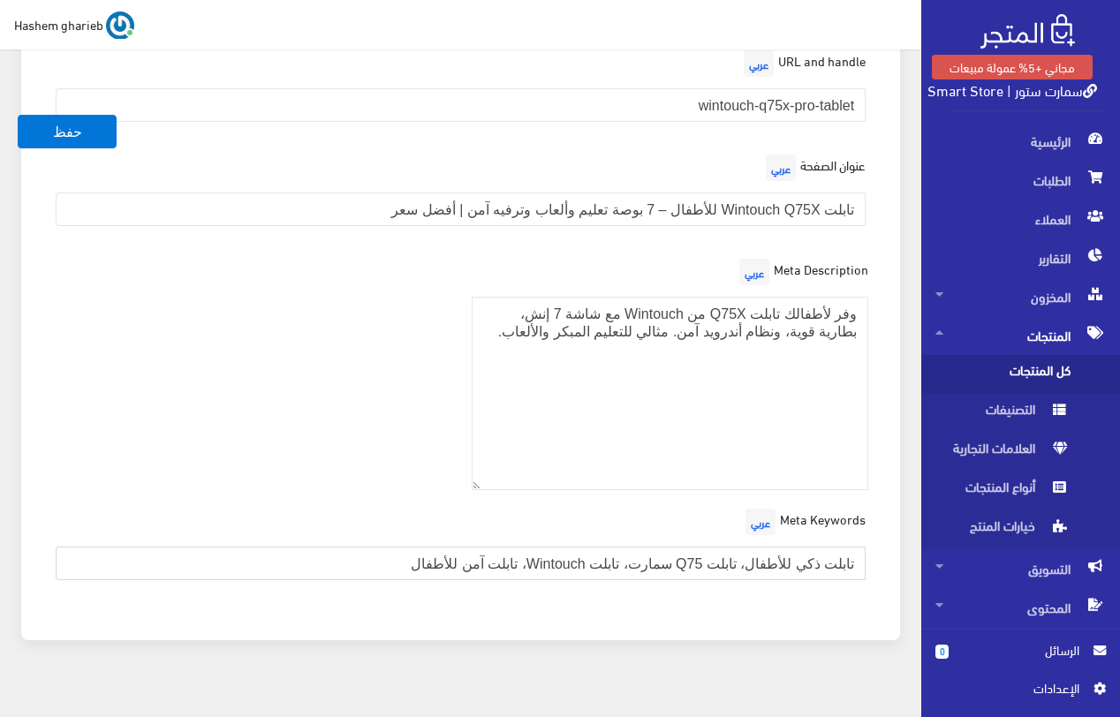
click at [301, 547] on input "تابلت ذكي للأطفال، تابلت Q75 سمارت، تابلت Wintouch، تابلت آمن للأطفال" at bounding box center [461, 564] width 810 height 34
paste input "شتري تابلت Wintouch Q75X للأطفال شاشة 7 إنش، مع معالج سريع، بطارية تدوم، تطبيقا…"
type input "اشتري تابلت Wintouch Q75X للأطفال شاشة 7 إنش، مع معالج سريع، بطارية تدوم، تطبيق…"
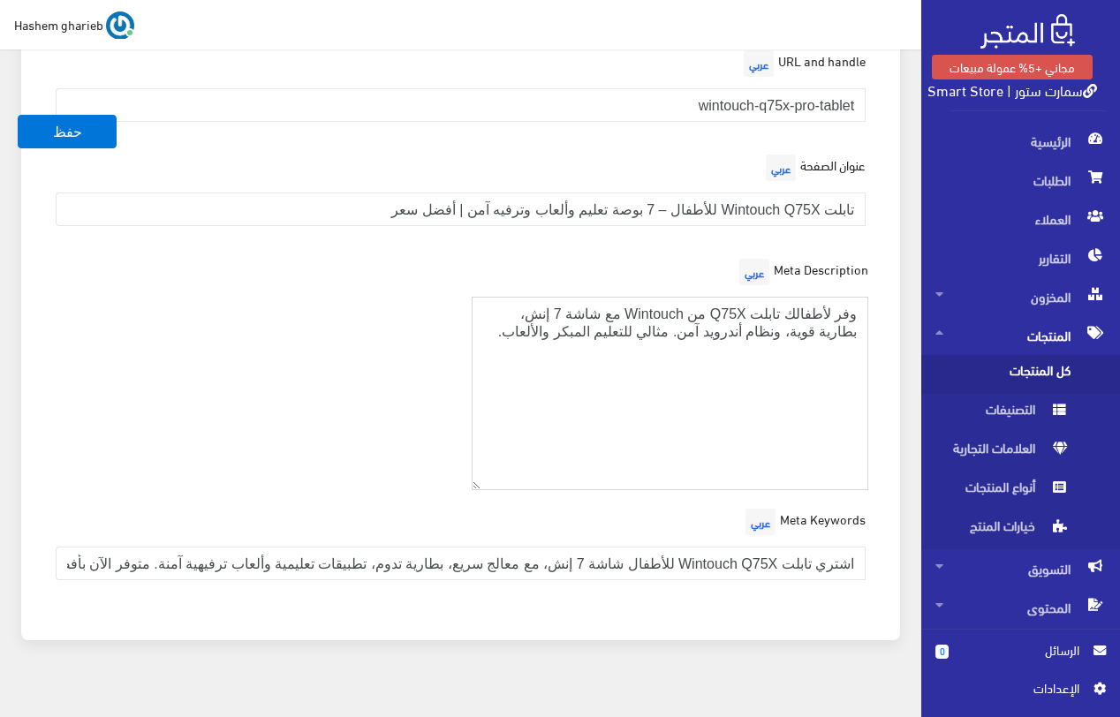
click at [687, 376] on textarea "وفر لأطفالك تابلت Q75X من Wintouch مع شاشة 7 إنش، بطارية قوية، ونظام أندرويد آم…" at bounding box center [669, 393] width 397 height 193
paste textarea "اشتري تابلت Wintouch Q75X للأطفال شاشة 7 إنش، مع معالج سريع، بطارية تدوم، تطبيق…"
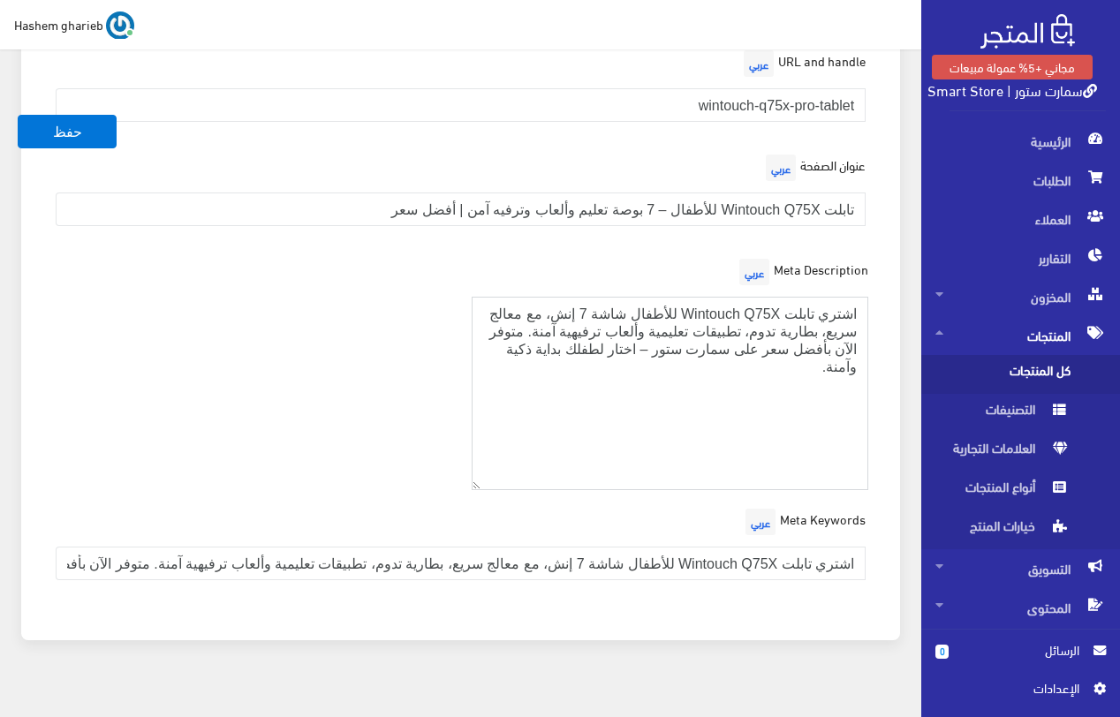
type textarea "اشتري تابلت Wintouch Q75X للأطفال شاشة 7 إنش، مع معالج سريع، بطارية تدوم، تطبيق…"
click at [588, 547] on input "اشتري تابلت Wintouch Q75X للأطفال شاشة 7 إنش، مع معالج سريع، بطارية تدوم، تطبيق…" at bounding box center [461, 564] width 810 height 34
paste input "ابلت أطفال, تابلت Wintouch Q75X, تابلت تعليمي, تابلت العاب للاطفال, تابلت تعليم…"
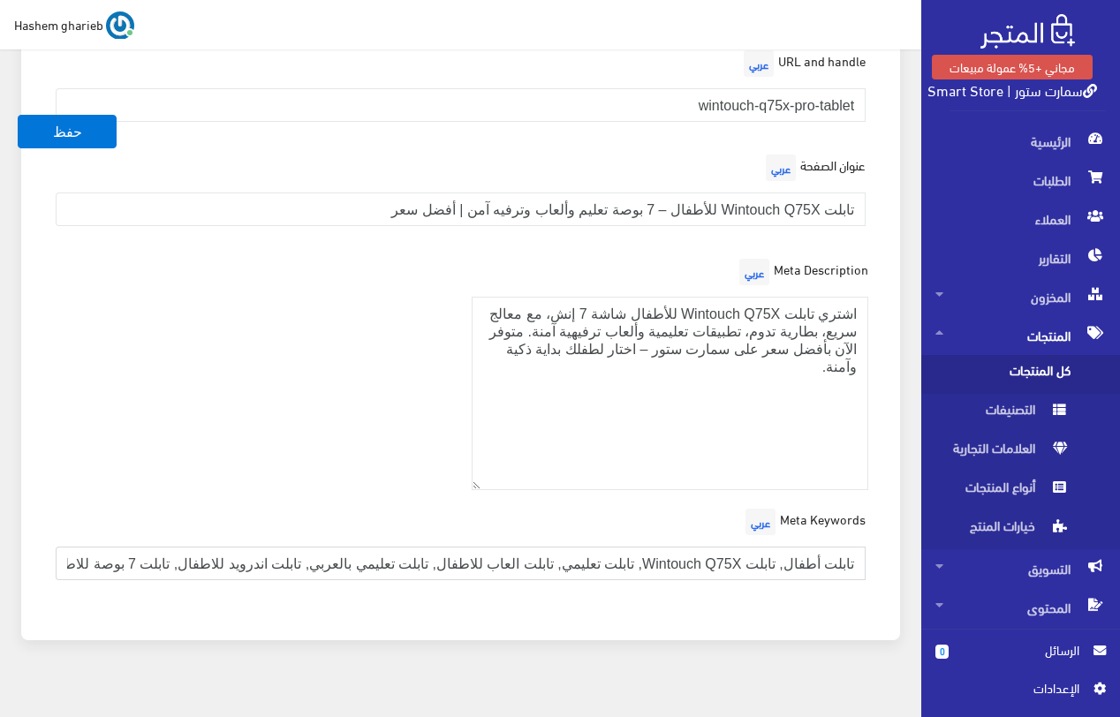
scroll to position [0, -185]
type input "تابلت أطفال, تابلت Wintouch Q75X, تابلت تعليمي, تابلت العاب للاطفال, تابلت تعلي…"
click at [321, 424] on div "Meta Description عربي اشتري تابلت Wintouch Q75X للأطفال شاشة 7 إنش، مع معالج سر…" at bounding box center [460, 379] width 836 height 250
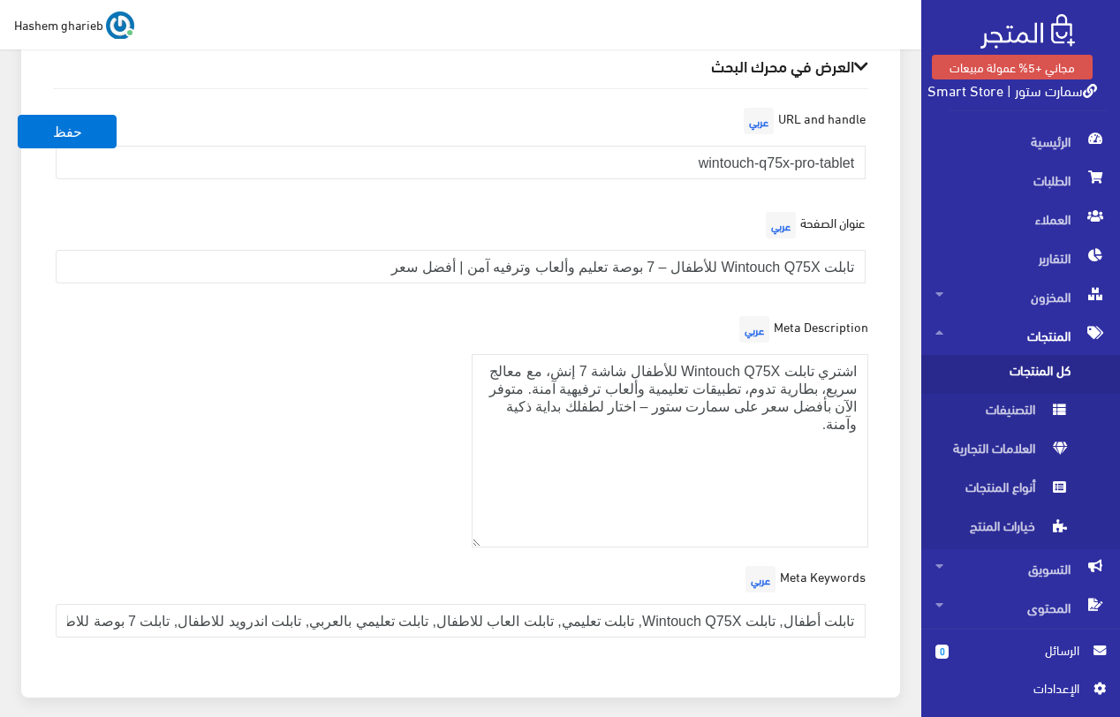
scroll to position [2254, 0]
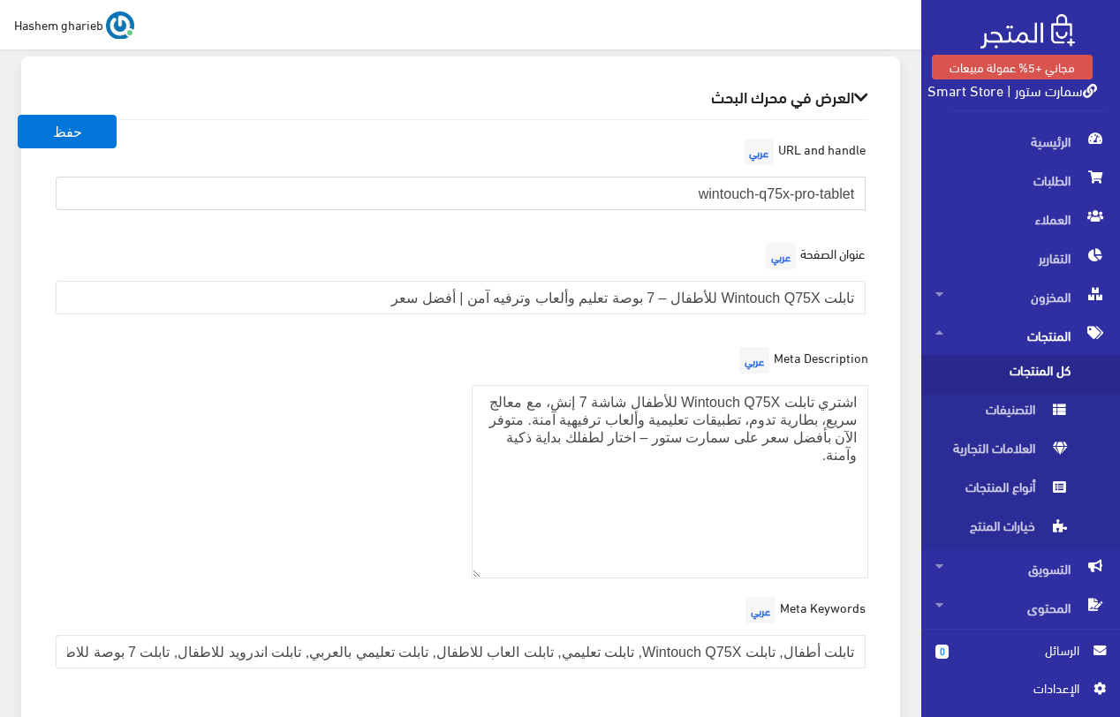
click at [607, 177] on input "wintouch-q75x-pro-tablet" at bounding box center [461, 194] width 810 height 34
paste input "tablet-wintouch-q75x-7inch-kids"
type input "tablet-wintouch-q75x-7inch-kids"
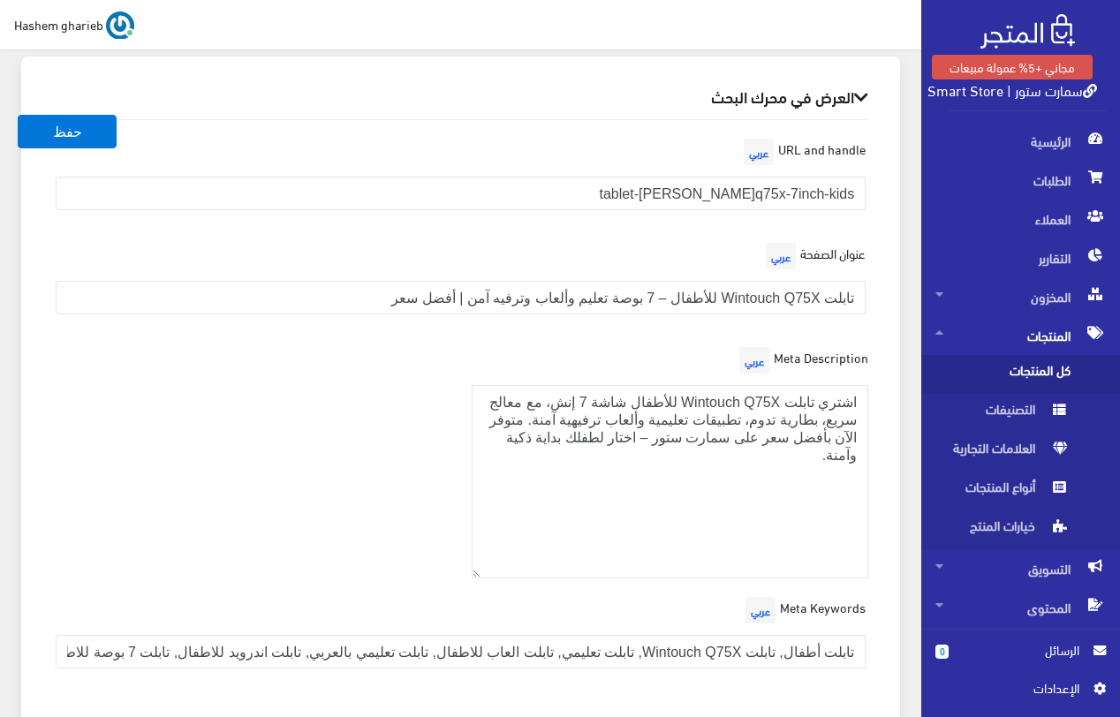
click at [894, 181] on div "العرض في محرك البحث URL and handle عربي tablet-wintouch-q75x-7inch-kids عنوان ا…" at bounding box center [460, 393] width 878 height 672
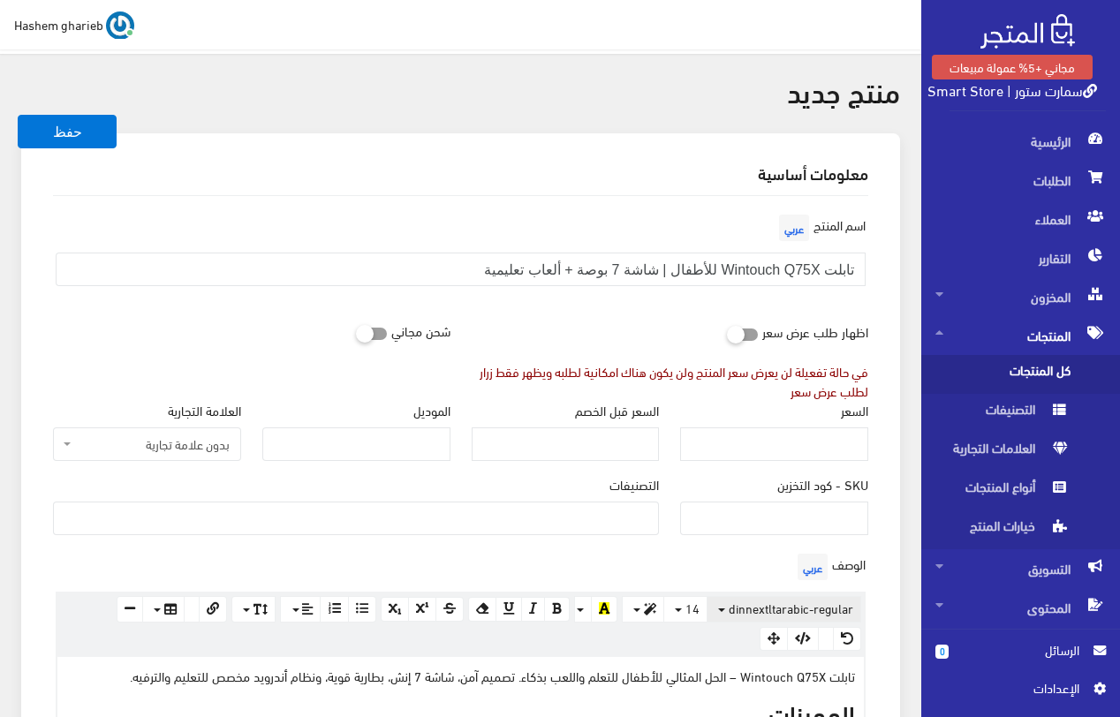
scroll to position [47, 0]
click at [802, 441] on input "السعر" at bounding box center [774, 446] width 188 height 34
type input "2145"
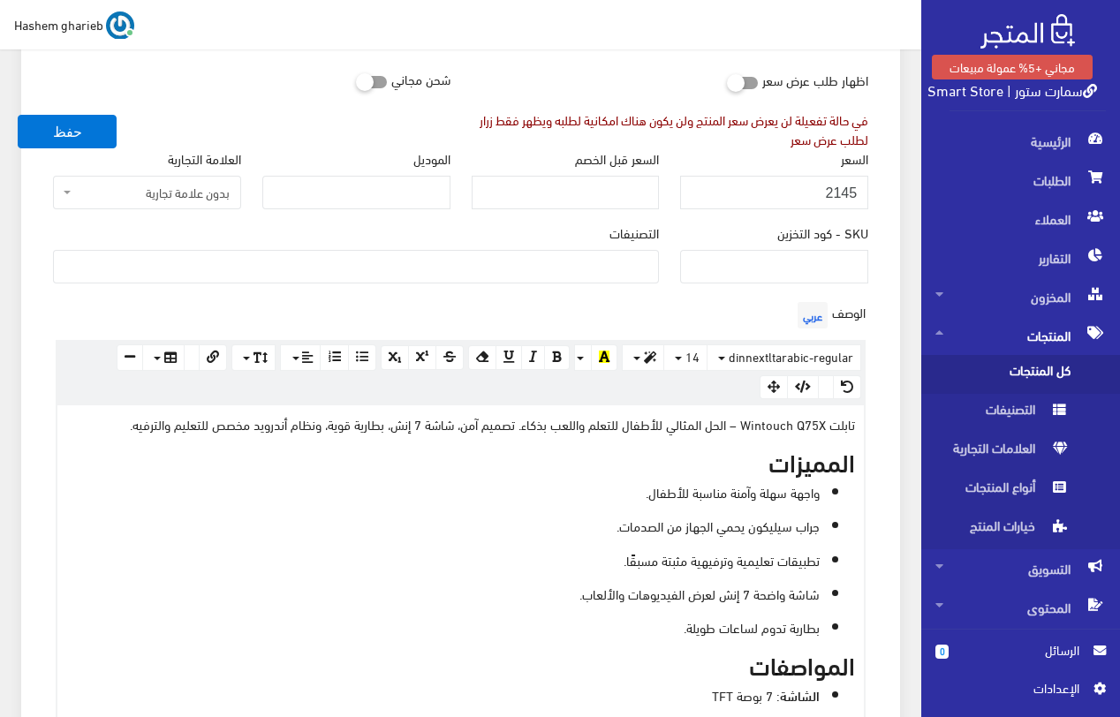
scroll to position [312, 0]
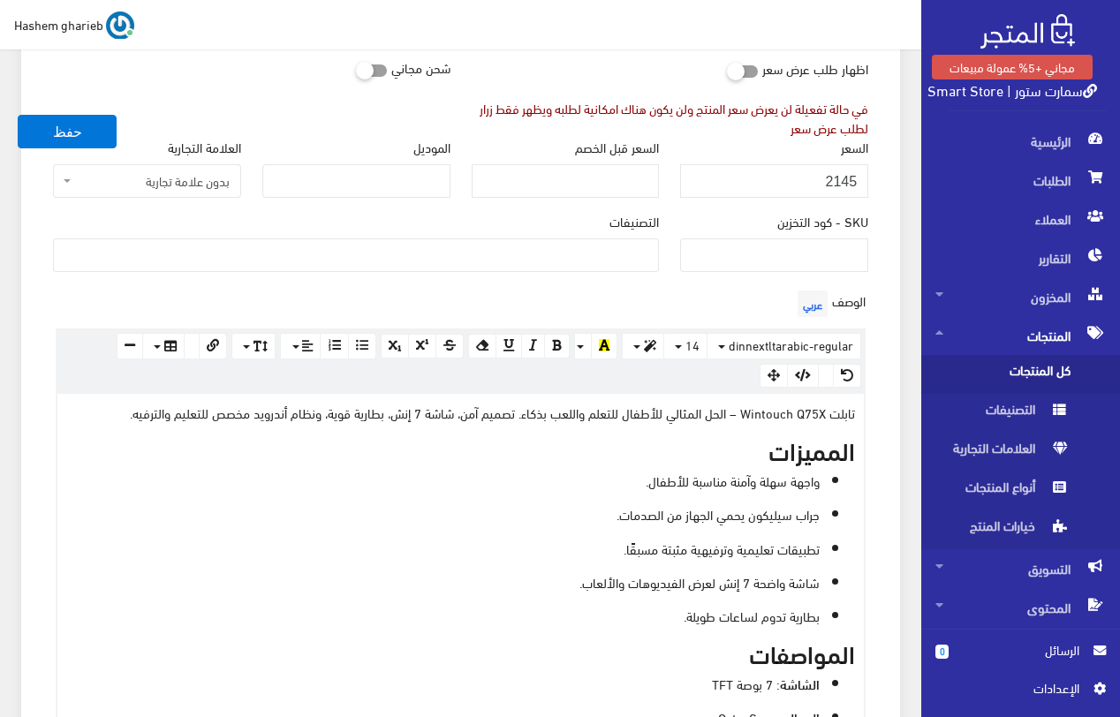
click at [515, 248] on ul at bounding box center [356, 253] width 604 height 28
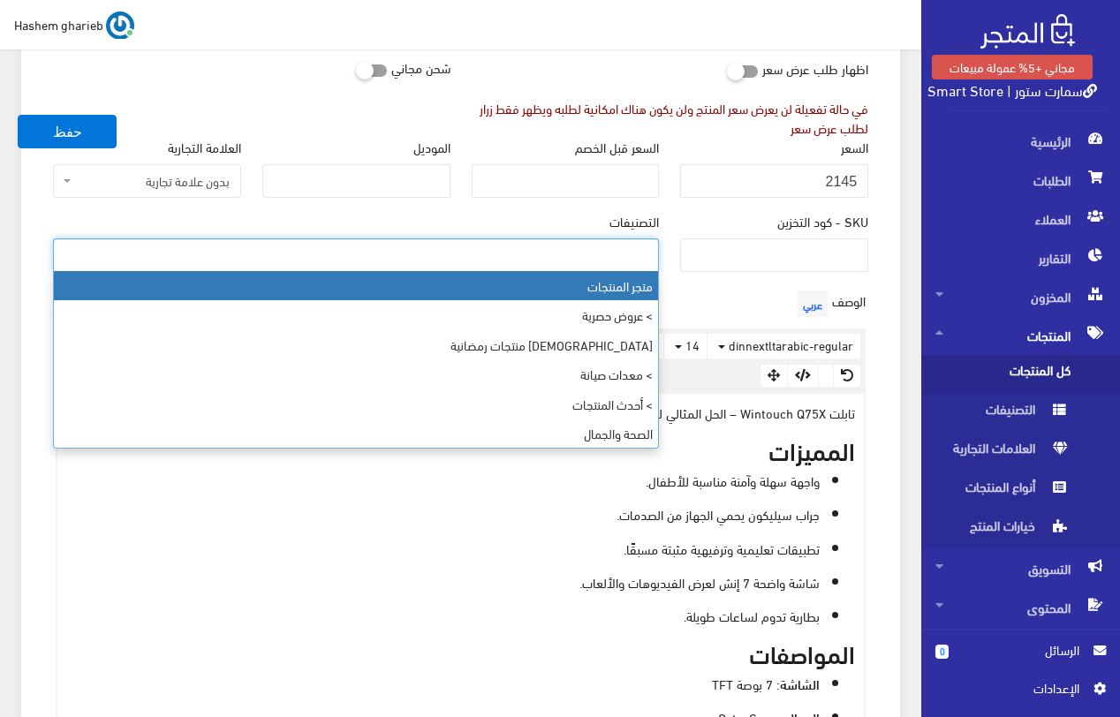
select select "403"
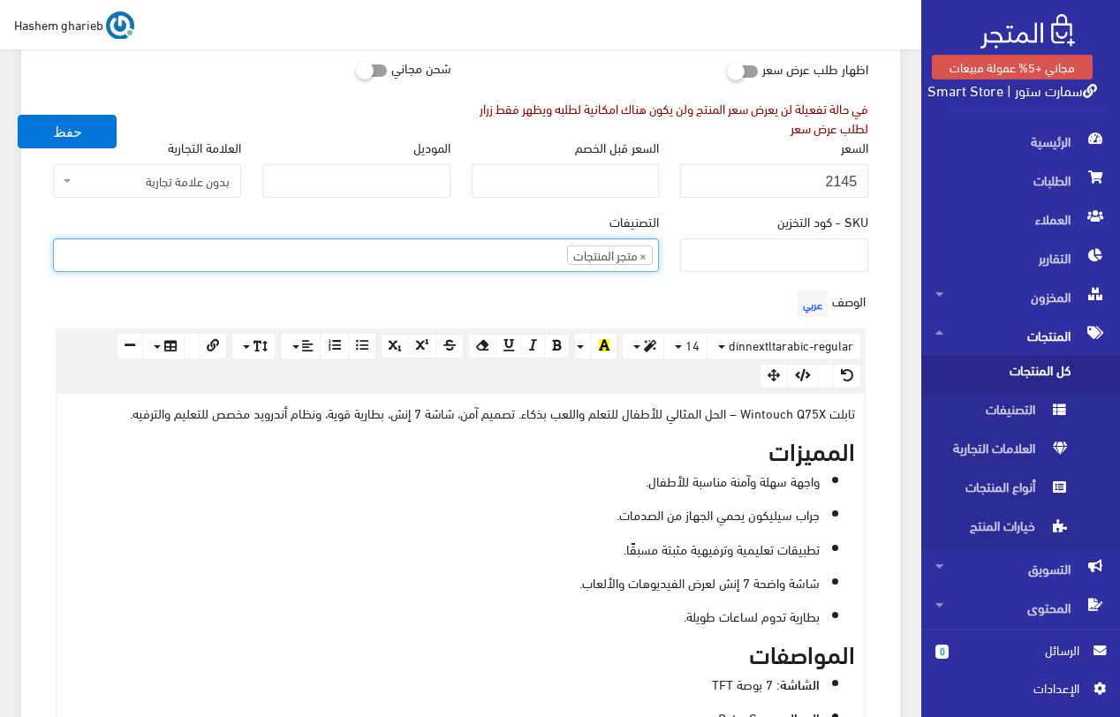
type input "إ"
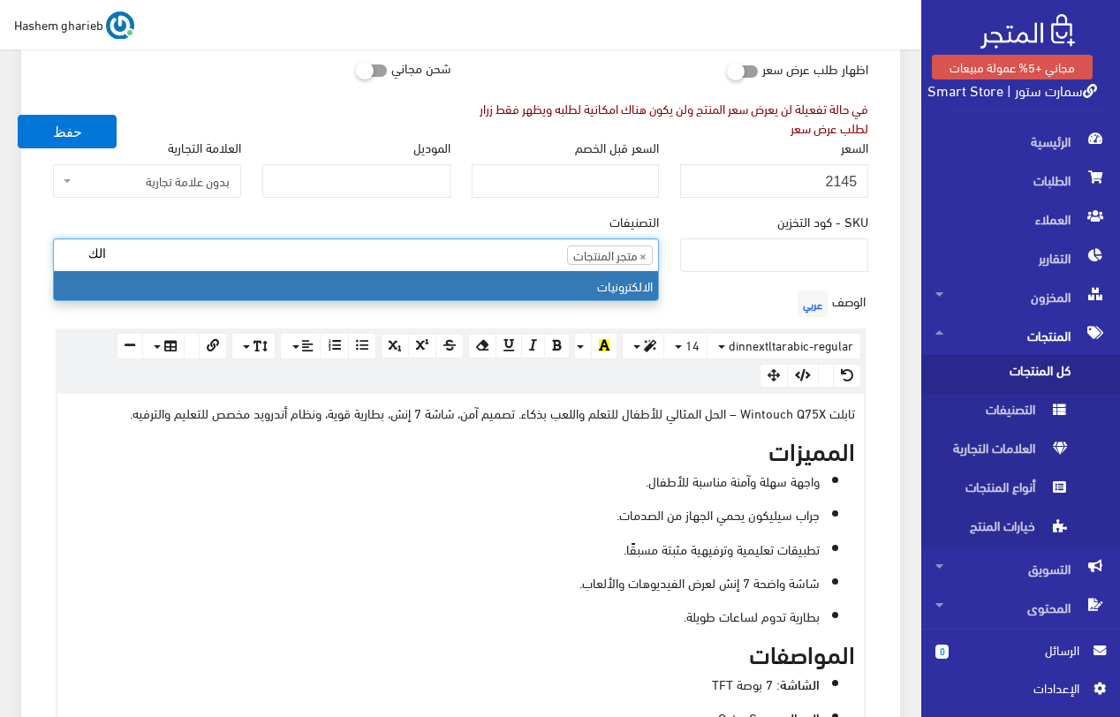
type input "الك"
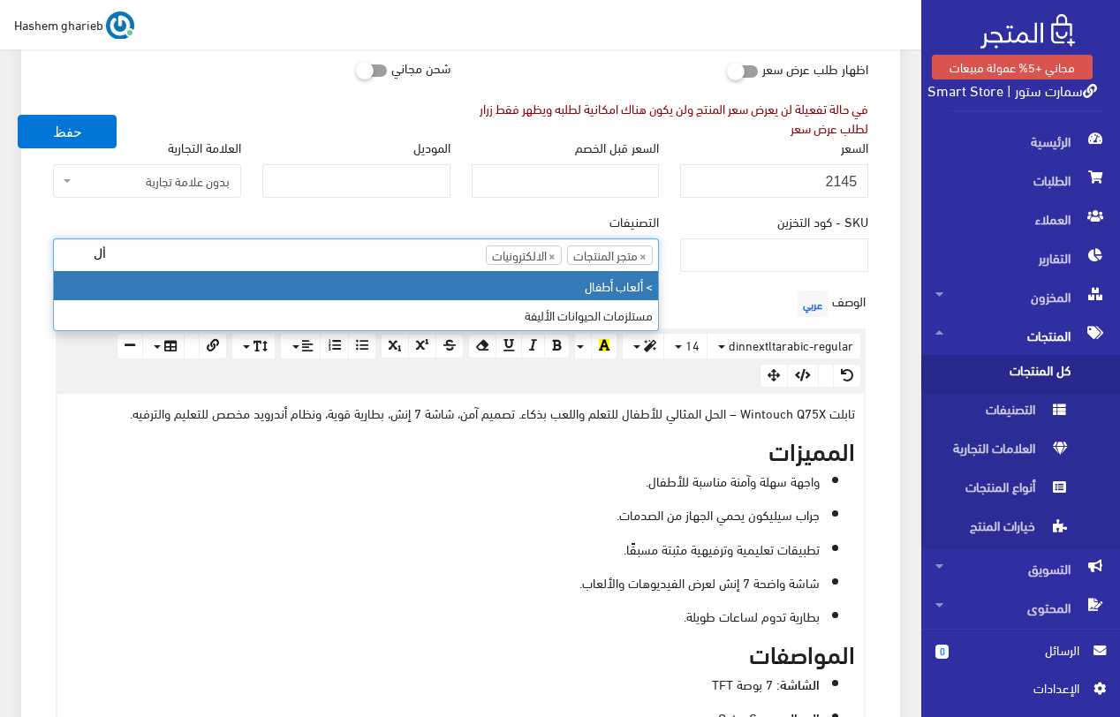
type input "أل"
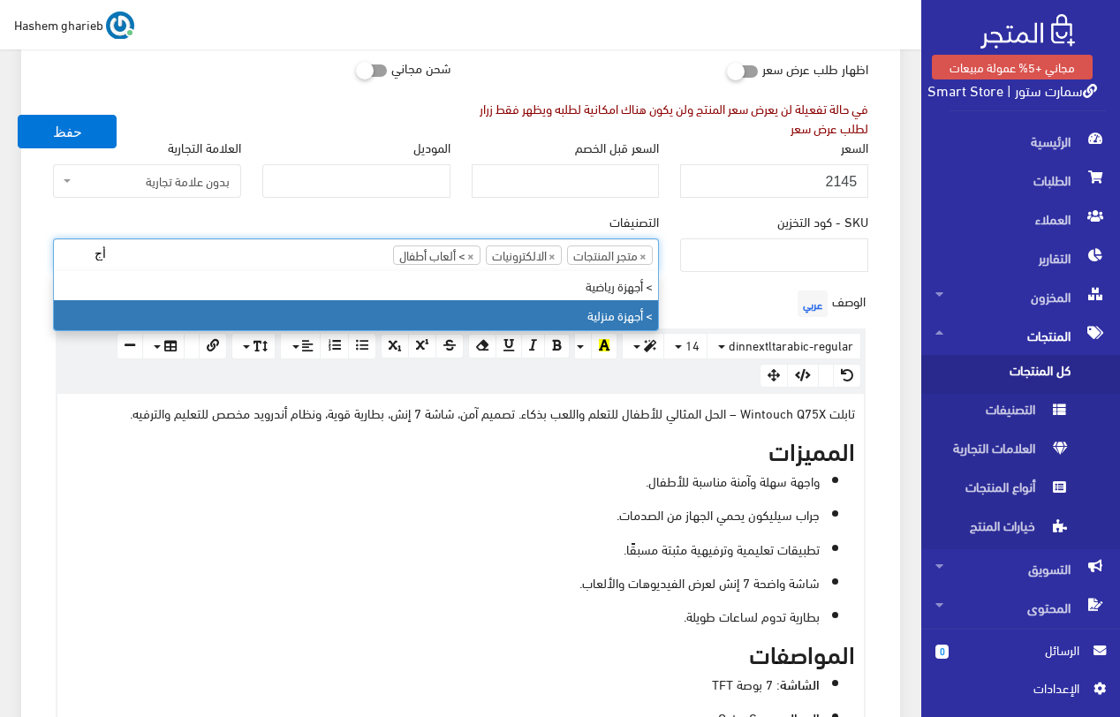
type input "أ"
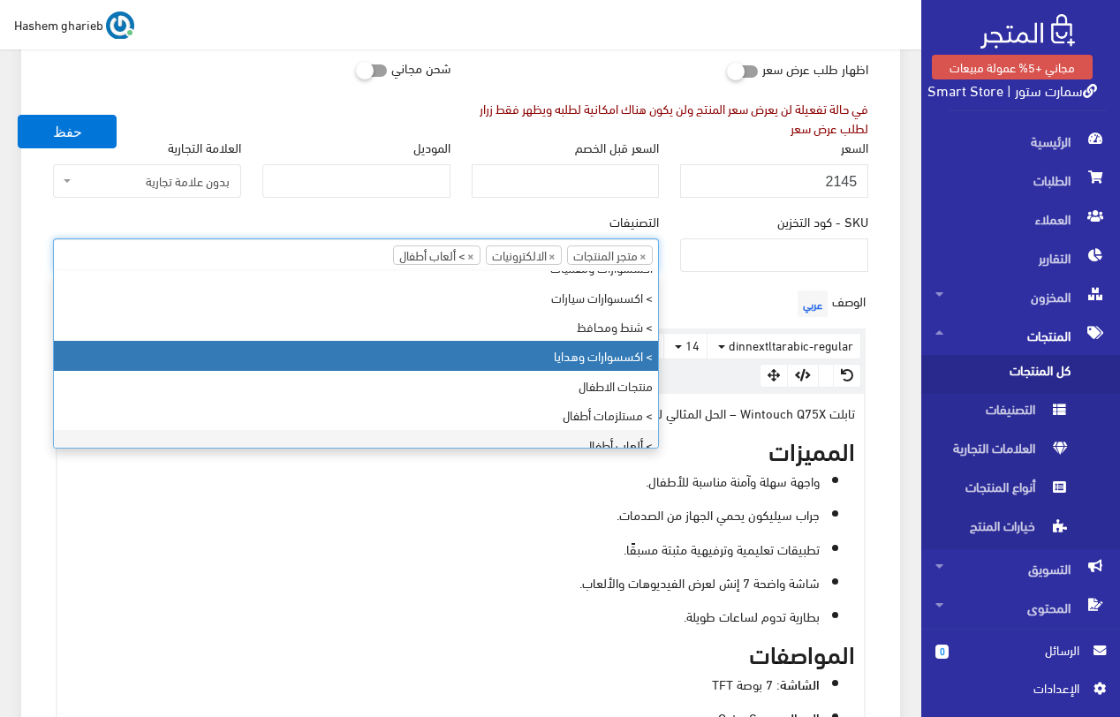
scroll to position [706, 0]
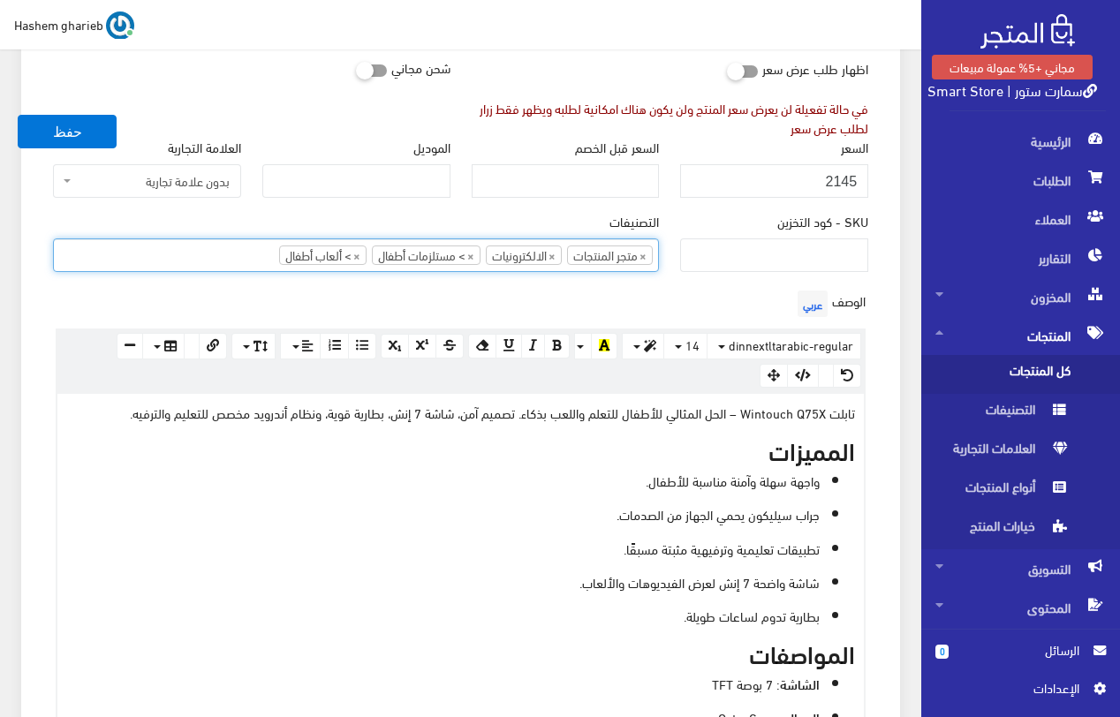
click at [891, 295] on div "معلومات أساسية اسم المنتج عربي تابلت Wintouch Q75X للأطفال | شاشة 7 بوصة + ألعا…" at bounding box center [460, 707] width 878 height 1674
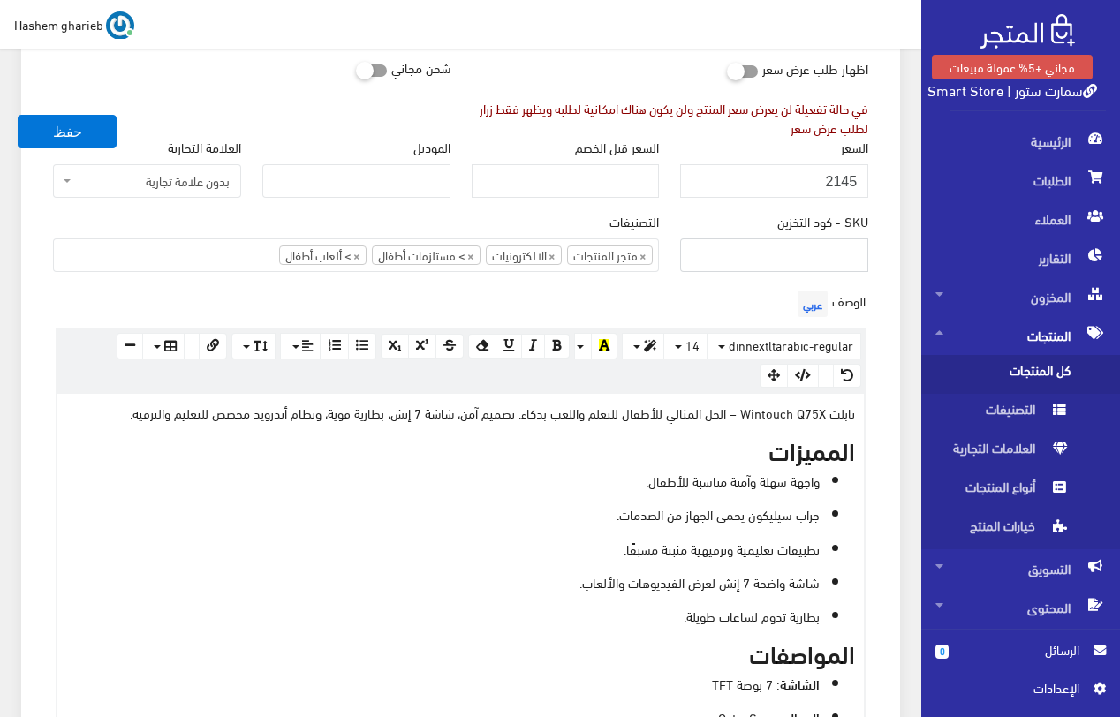
click at [806, 256] on input "SKU - كود التخزين" at bounding box center [774, 255] width 188 height 34
type input "Y"
click at [789, 255] on input "TAS501148777" at bounding box center [774, 255] width 188 height 34
click at [896, 239] on div "معلومات أساسية اسم المنتج عربي تابلت Wintouch Q75X للأطفال | شاشة 7 بوصة + ألعا…" at bounding box center [460, 707] width 878 height 1674
drag, startPoint x: 843, startPoint y: 260, endPoint x: 853, endPoint y: 250, distance: 14.4
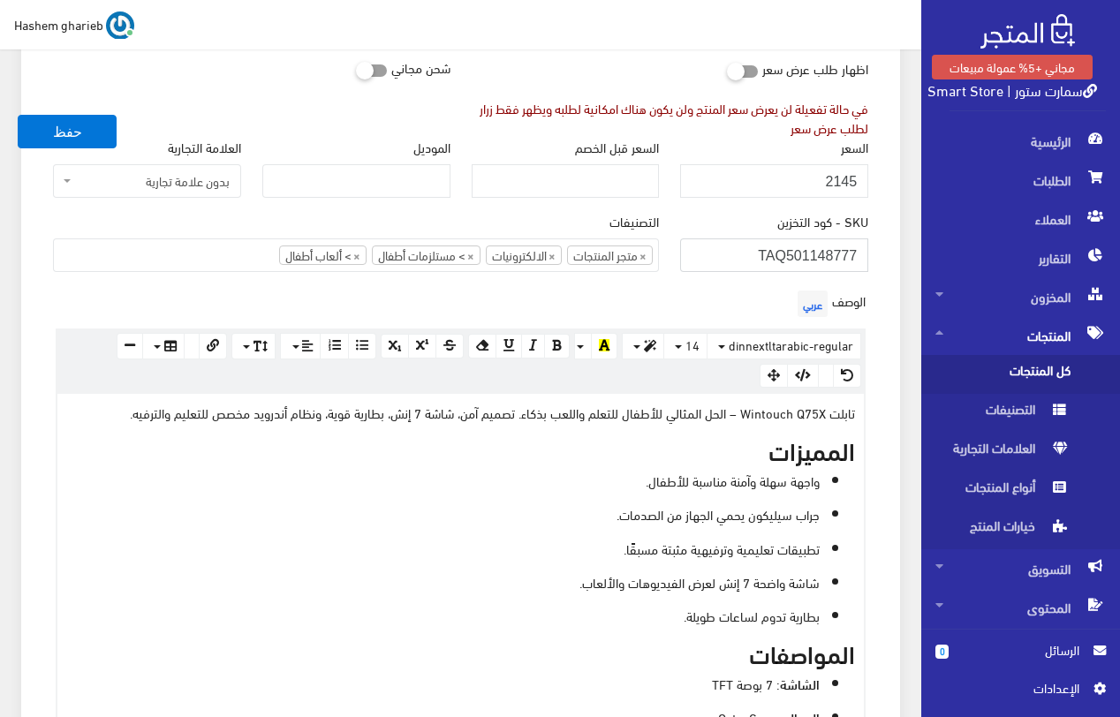
click at [853, 250] on input "TAQ501148777" at bounding box center [774, 255] width 188 height 34
type input "TAQ501148710"
click at [884, 298] on div "معلومات أساسية اسم المنتج عربي تابلت Wintouch Q75X للأطفال | شاشة 7 بوصة + ألعا…" at bounding box center [460, 707] width 878 height 1674
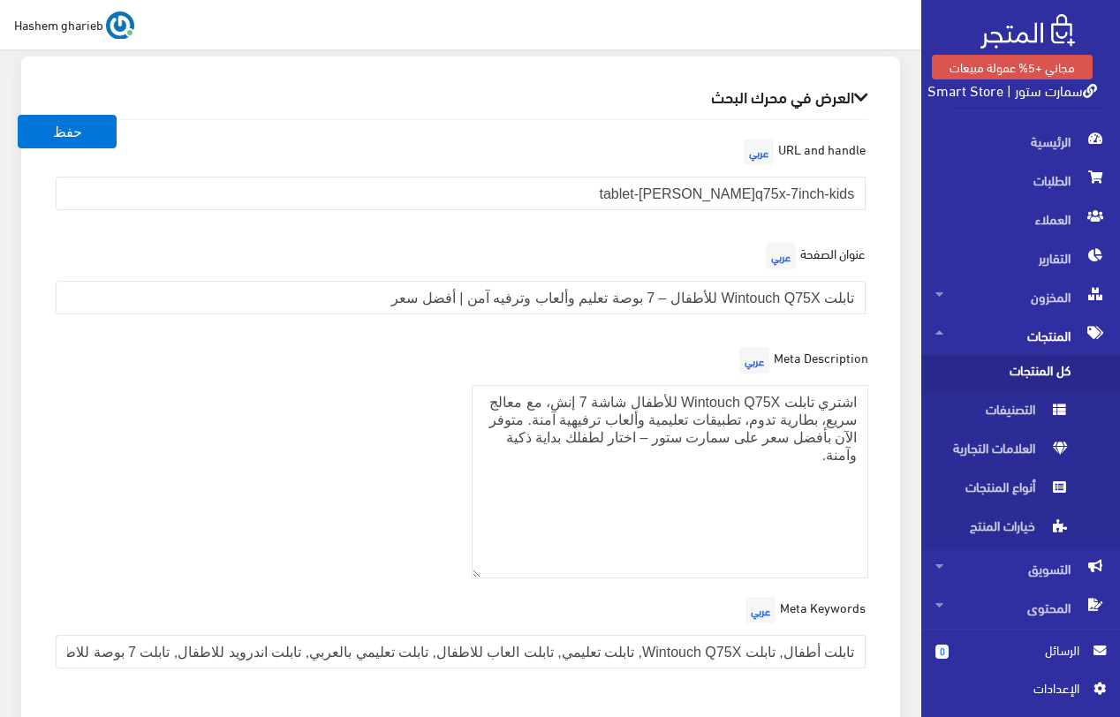
scroll to position [2342, 0]
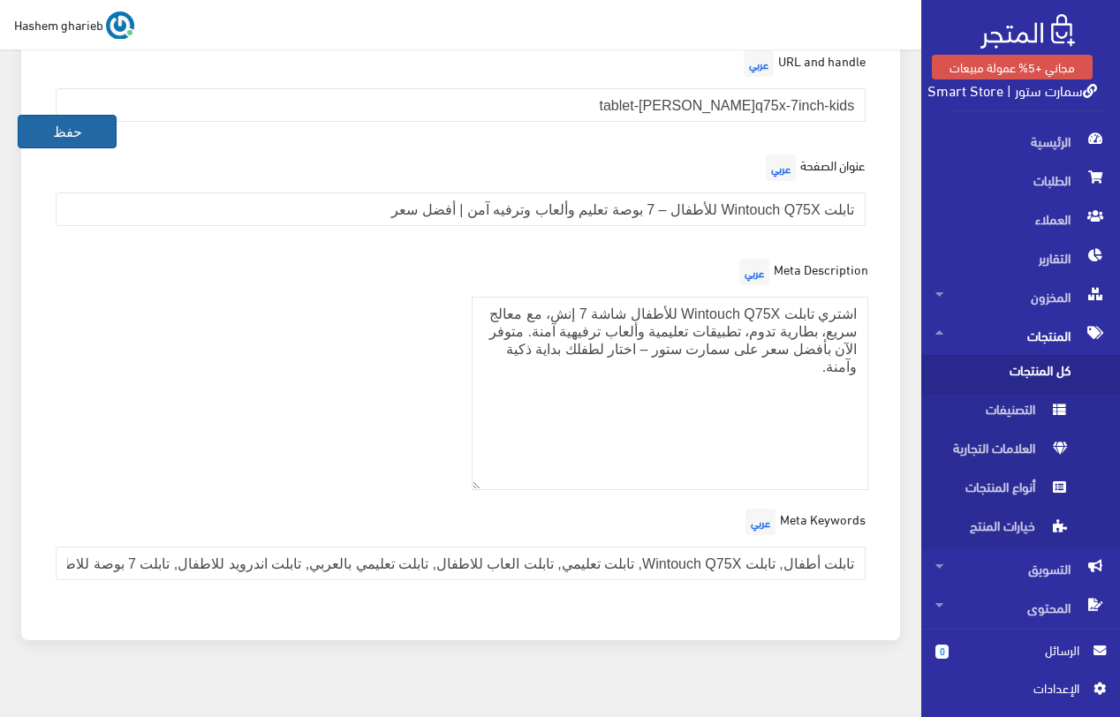
click at [77, 132] on button "حفظ" at bounding box center [67, 132] width 99 height 34
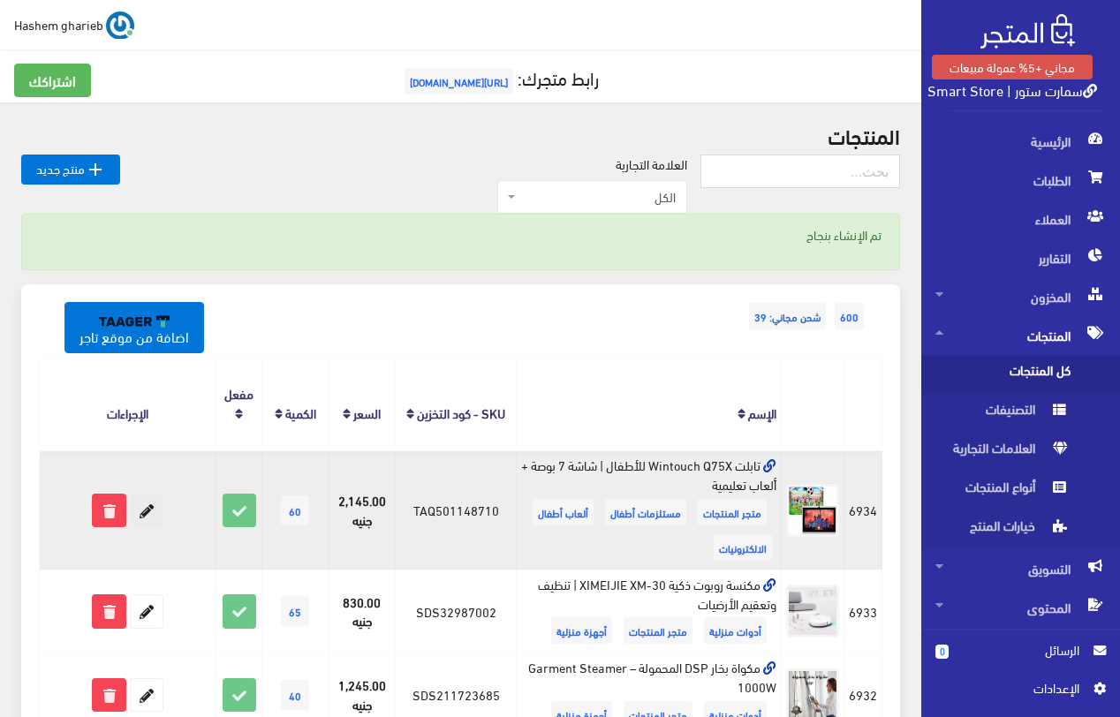
click at [159, 517] on icon at bounding box center [147, 510] width 32 height 32
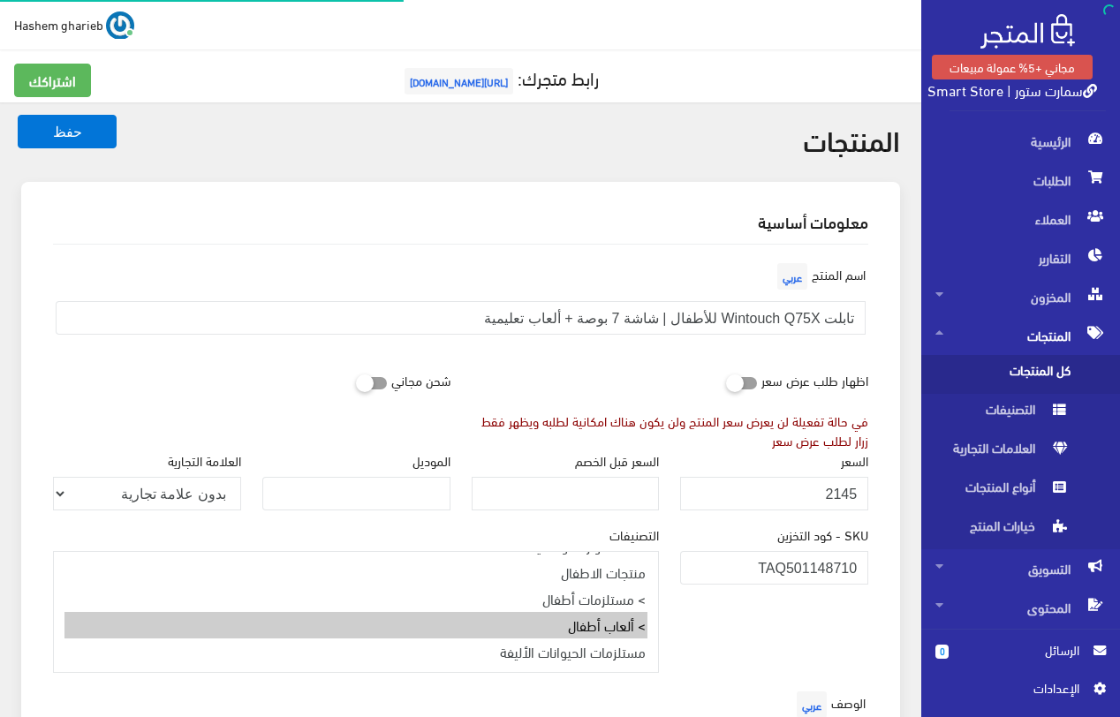
select select "26"
select select
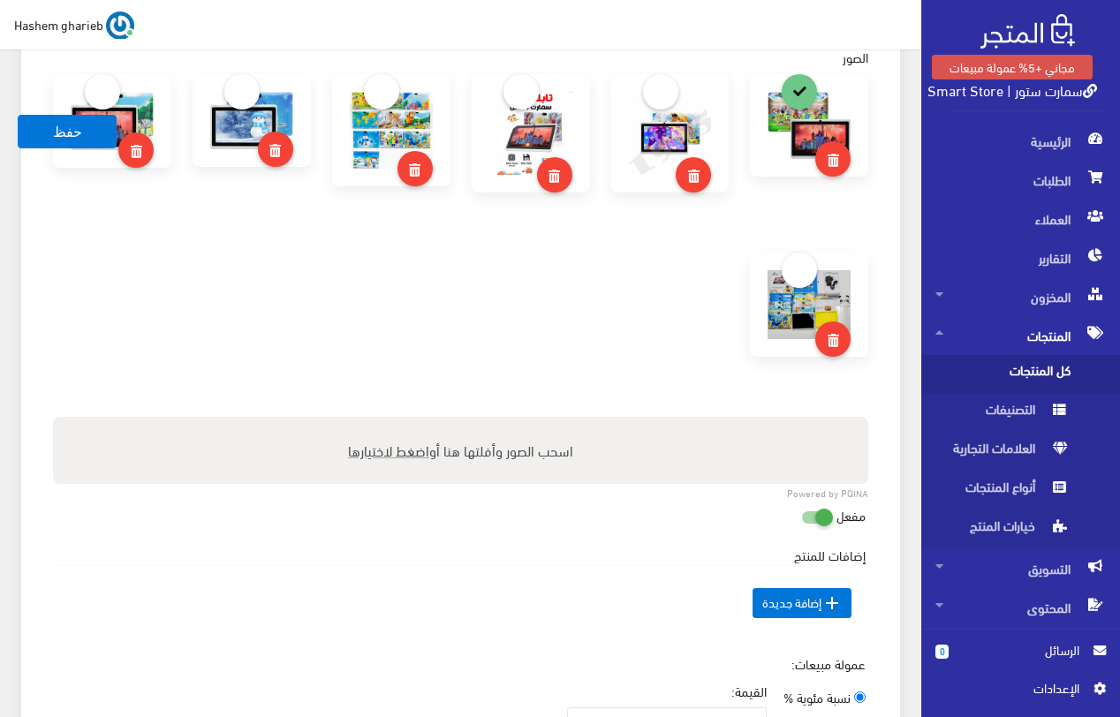
scroll to position [1059, 0]
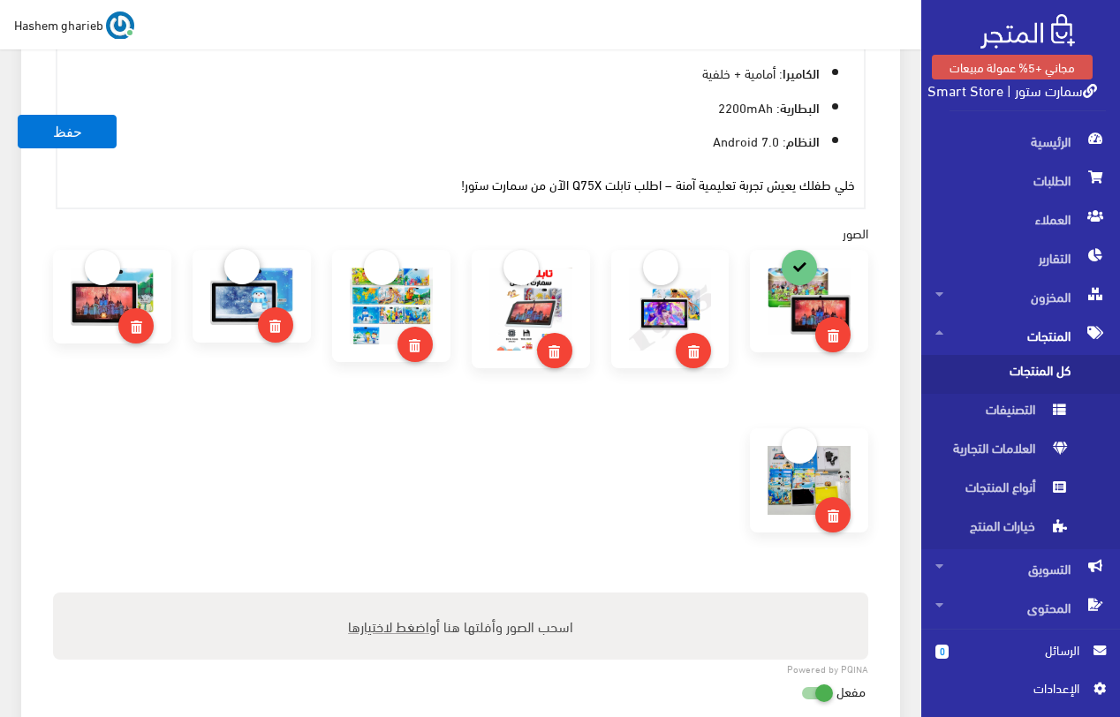
click at [236, 264] on link at bounding box center [241, 266] width 35 height 35
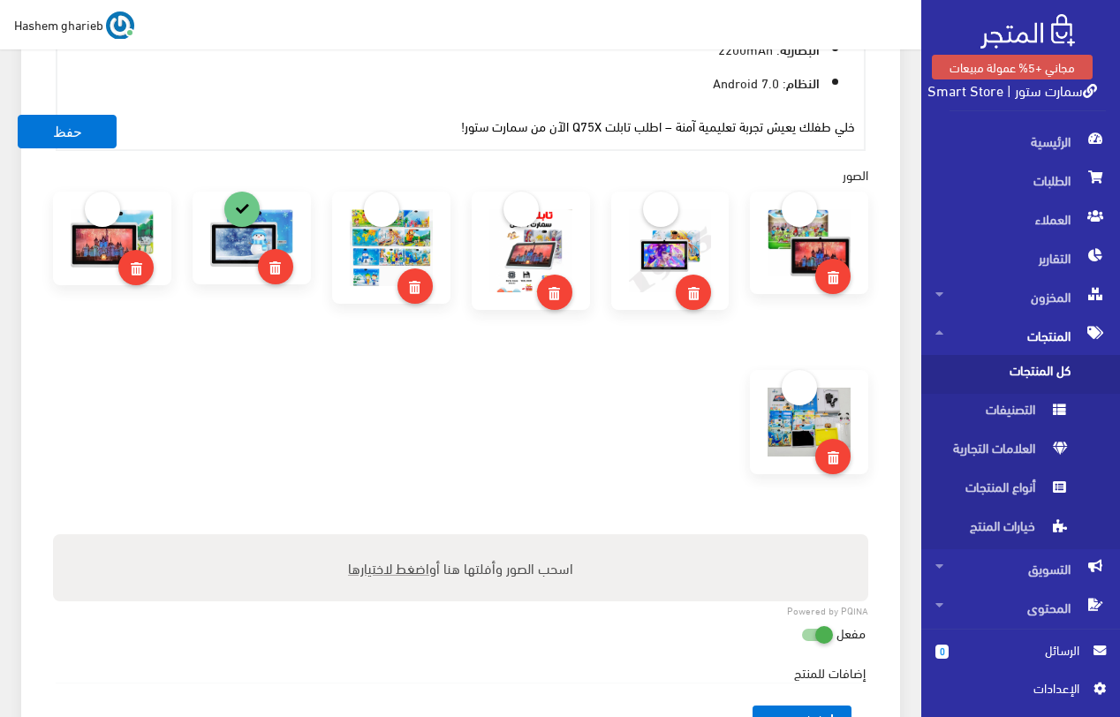
scroll to position [1148, 0]
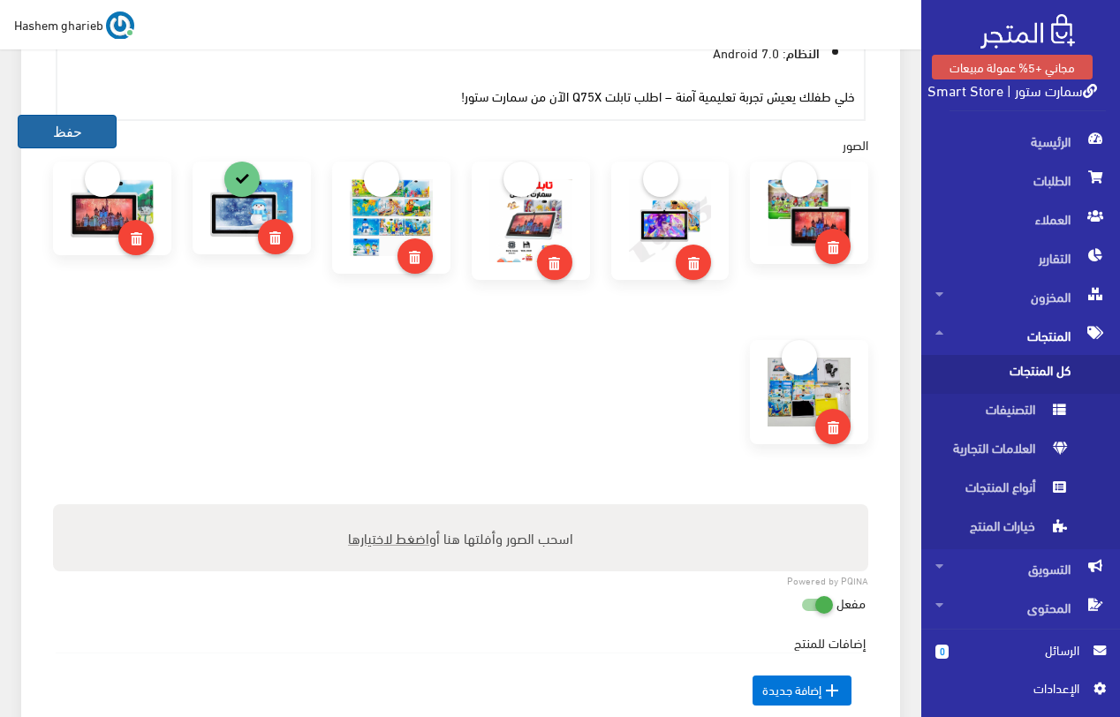
click at [65, 128] on button "حفظ" at bounding box center [67, 132] width 99 height 34
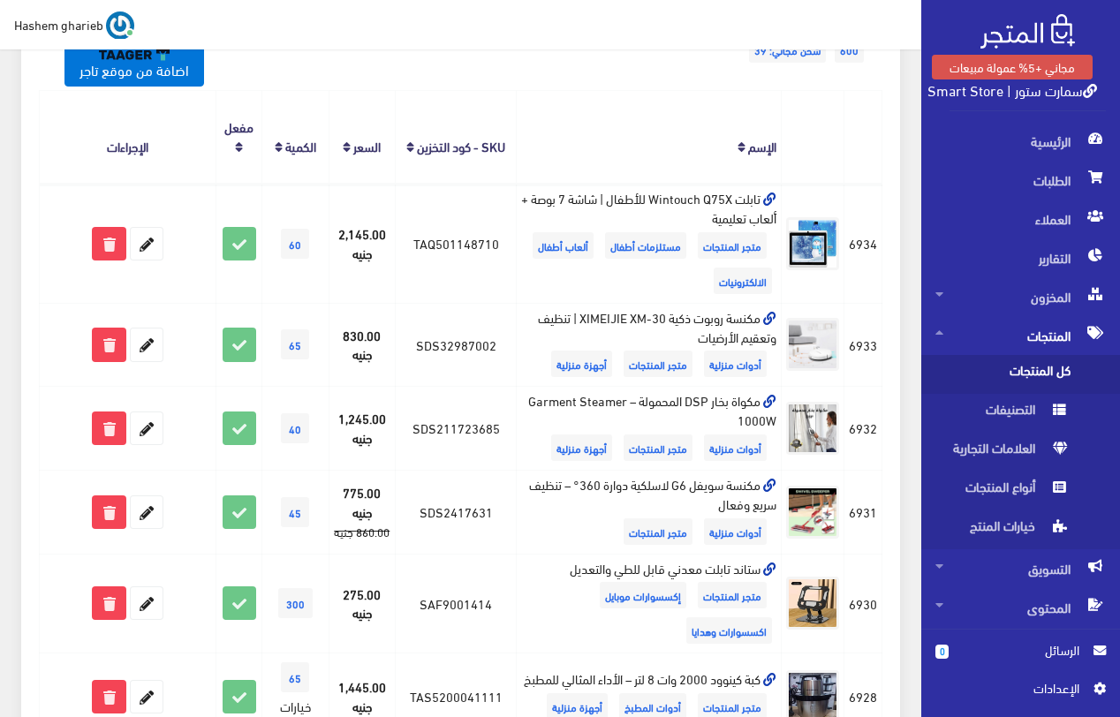
scroll to position [530, 0]
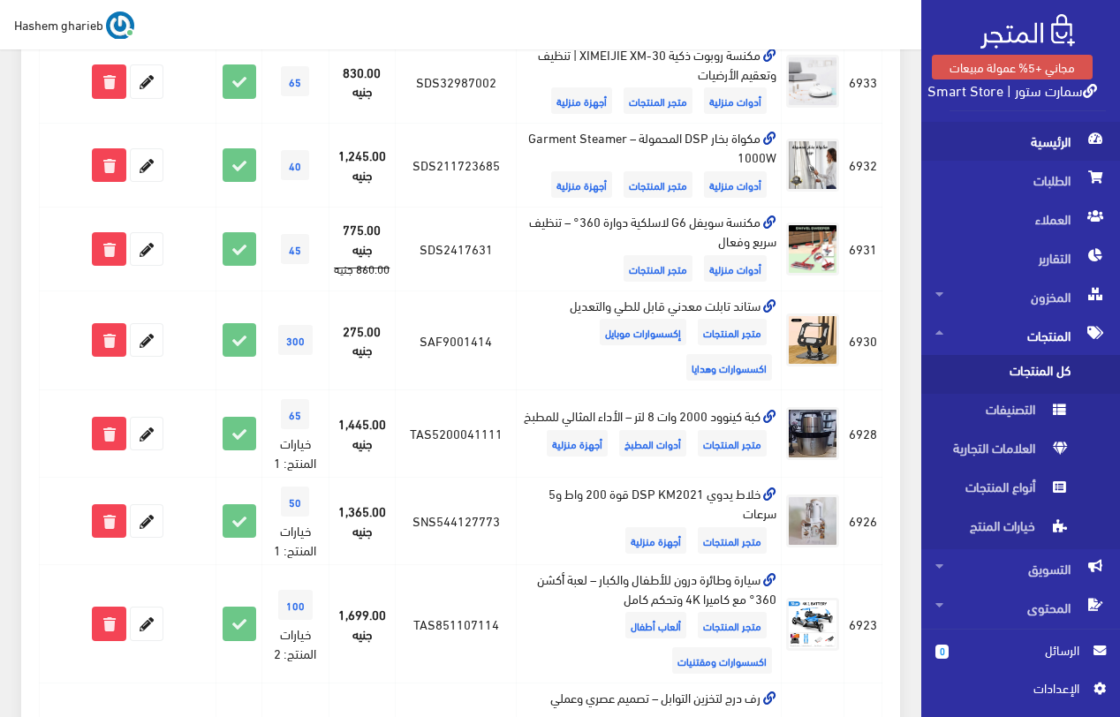
click at [1037, 144] on span "الرئيسية" at bounding box center [1020, 141] width 170 height 39
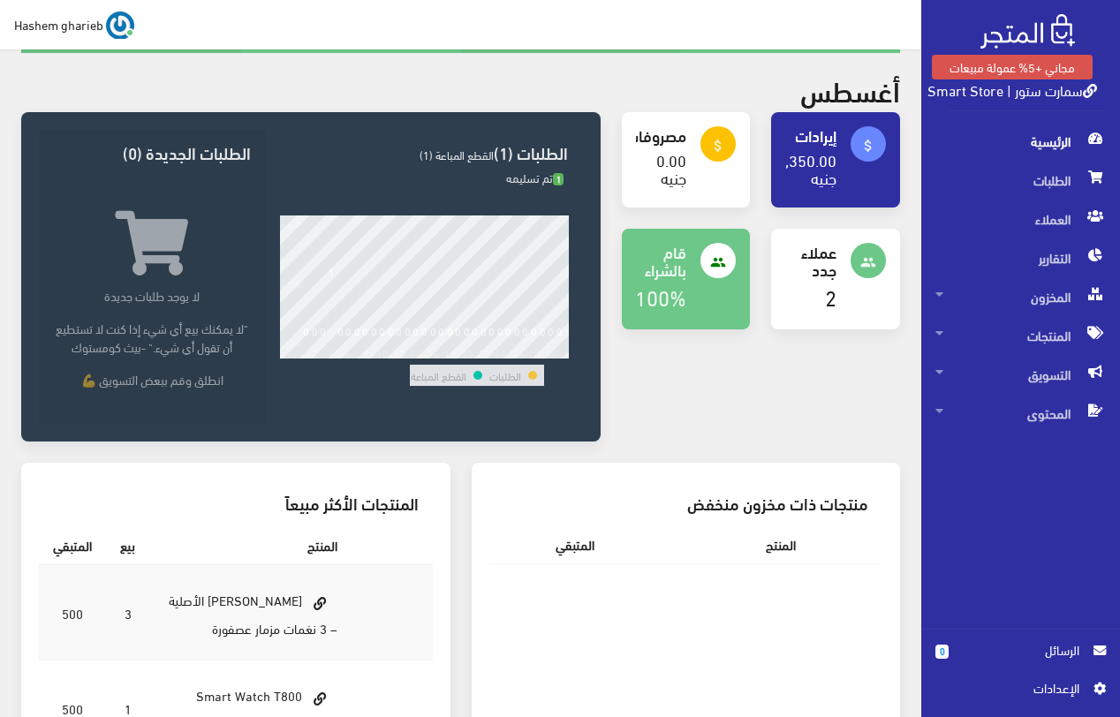
scroll to position [61, 0]
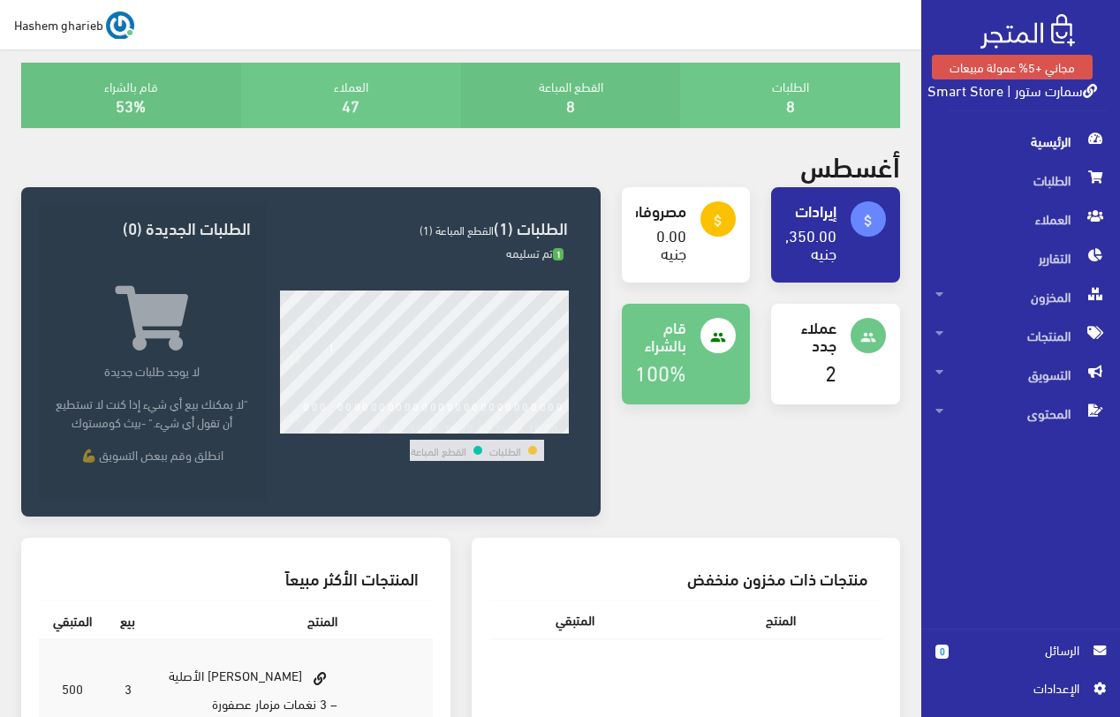
click at [1066, 690] on span "اﻹعدادات" at bounding box center [1013, 687] width 129 height 19
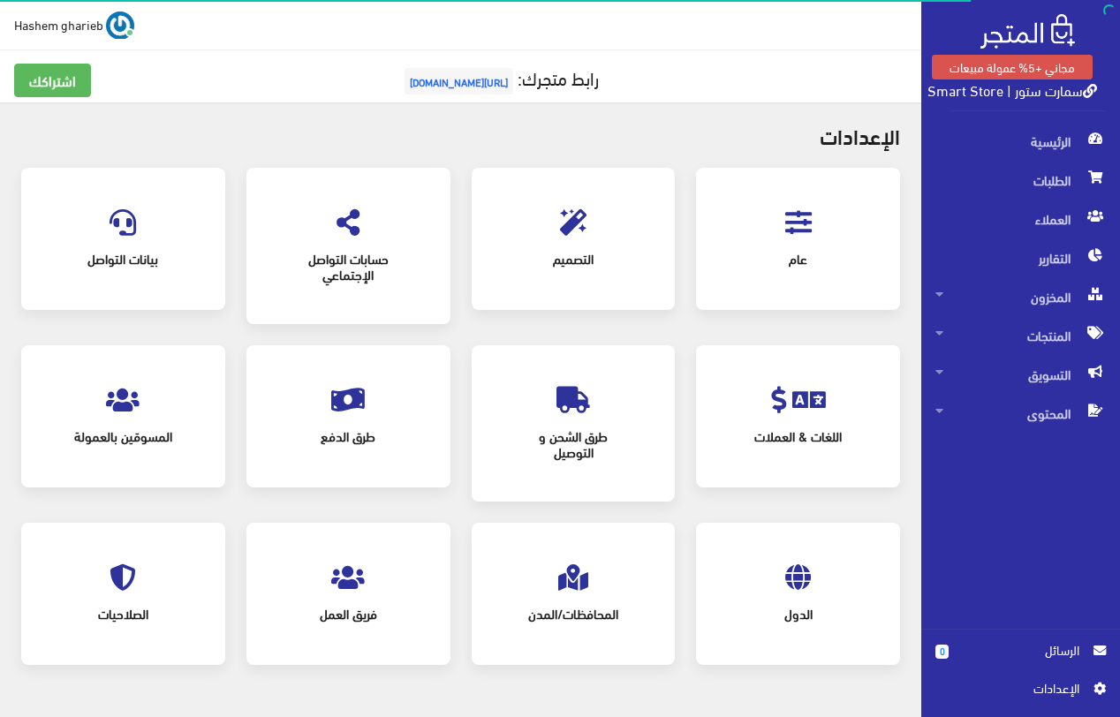
click at [350, 239] on span "حسابات التواصل الإجتماعي" at bounding box center [348, 265] width 140 height 53
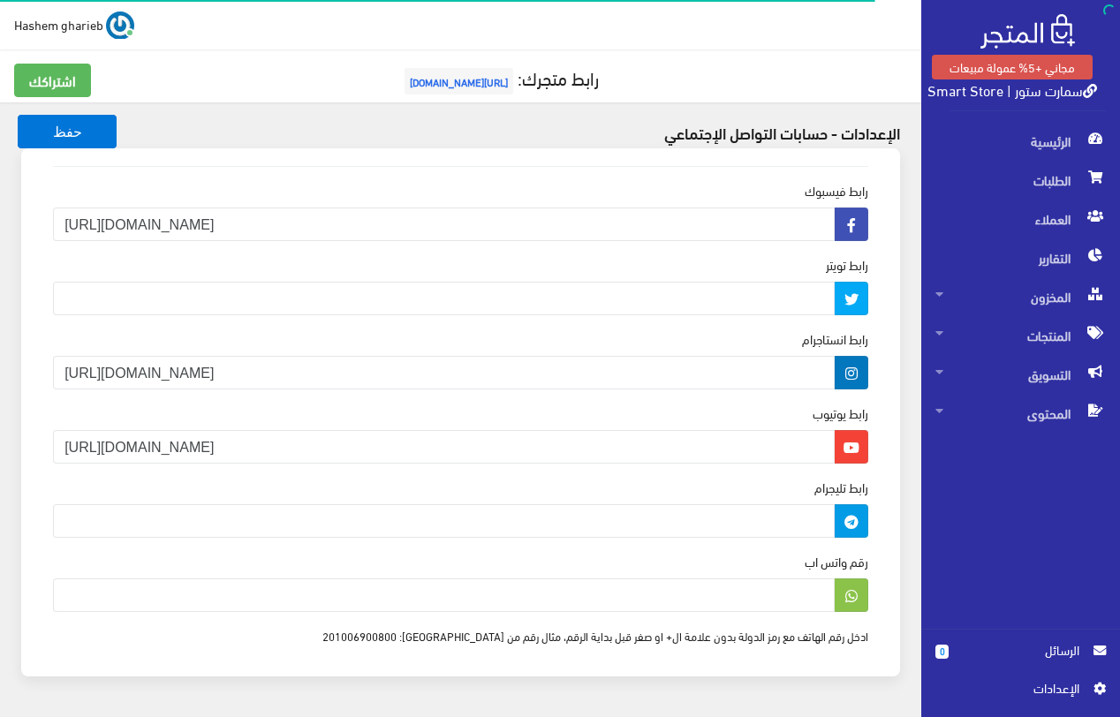
click at [283, 562] on div "رقم واتس اب" at bounding box center [460, 582] width 815 height 60
click at [337, 605] on input "رقم واتس اب" at bounding box center [443, 595] width 781 height 34
type input "201024892335"
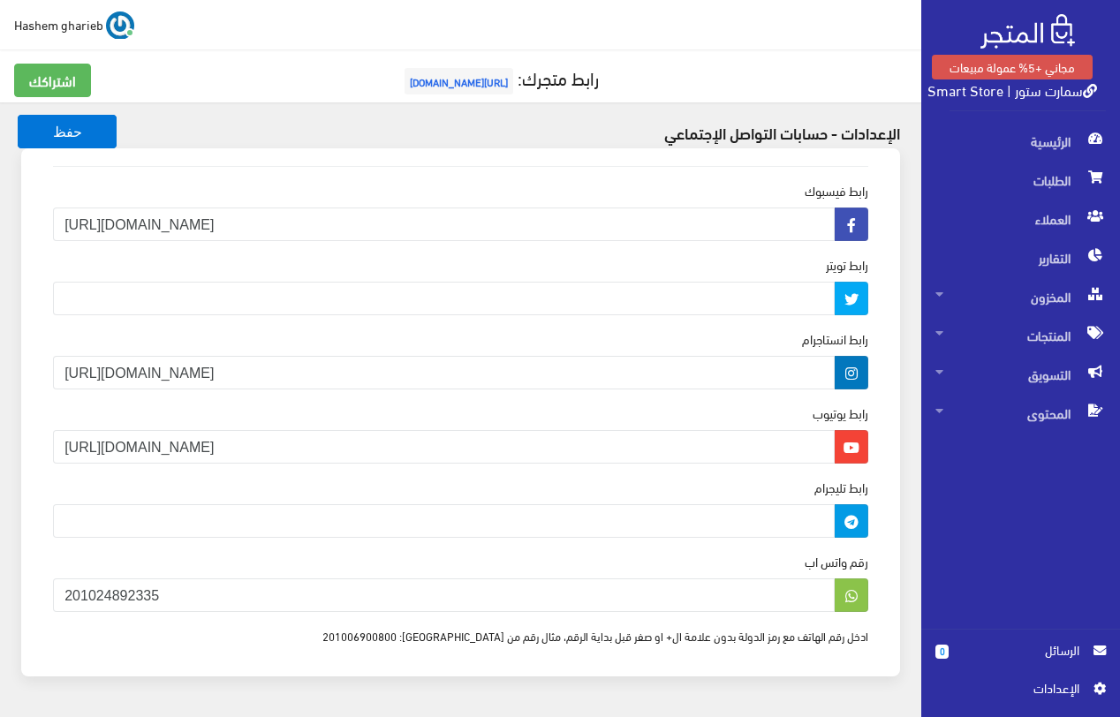
click at [904, 435] on div "رابط فيسبوك https://www.facebook.com/store0smart/ رابط تويتر رابط انستاجرام htt…" at bounding box center [461, 422] width 900 height 549
click at [74, 138] on button "حفظ" at bounding box center [67, 132] width 99 height 34
click at [1052, 143] on span "الرئيسية" at bounding box center [1020, 141] width 170 height 39
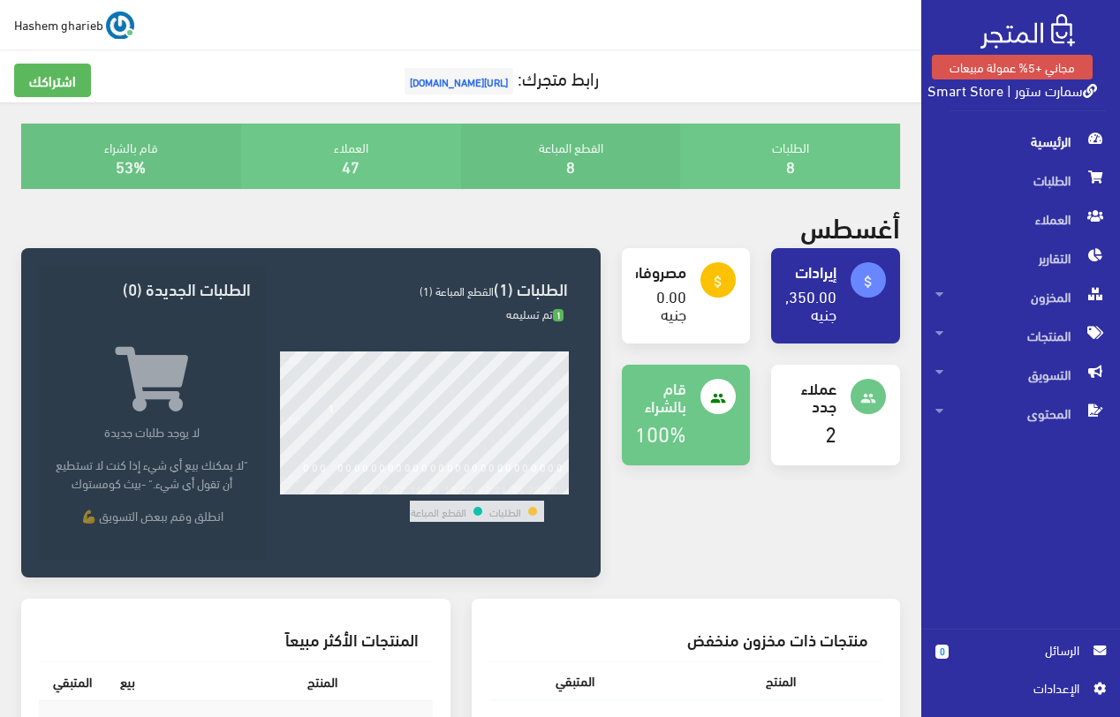
click at [477, 72] on span "[URL][DOMAIN_NAME]" at bounding box center [458, 81] width 109 height 26
